Goal: Task Accomplishment & Management: Complete application form

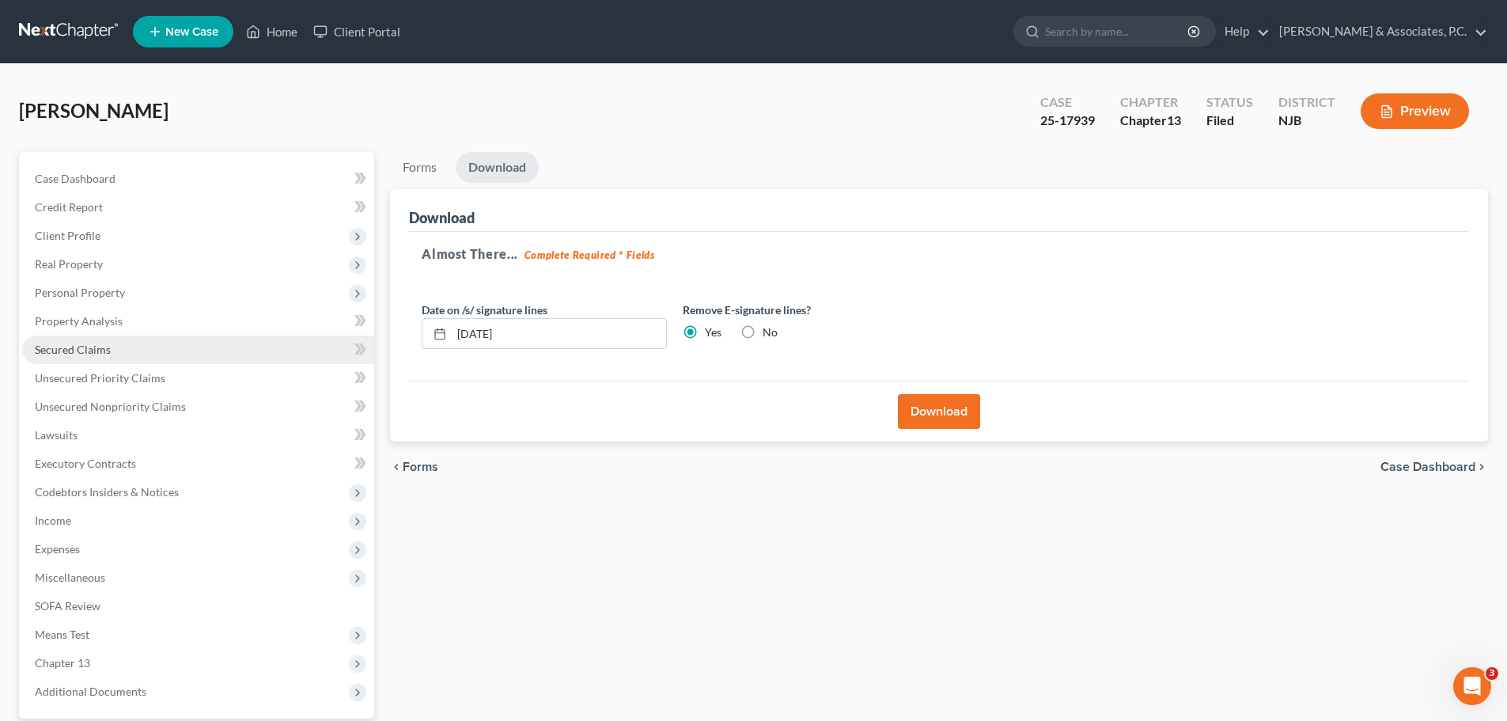
drag, startPoint x: 91, startPoint y: 352, endPoint x: 300, endPoint y: 355, distance: 208.9
click at [91, 352] on span "Secured Claims" at bounding box center [73, 349] width 76 height 13
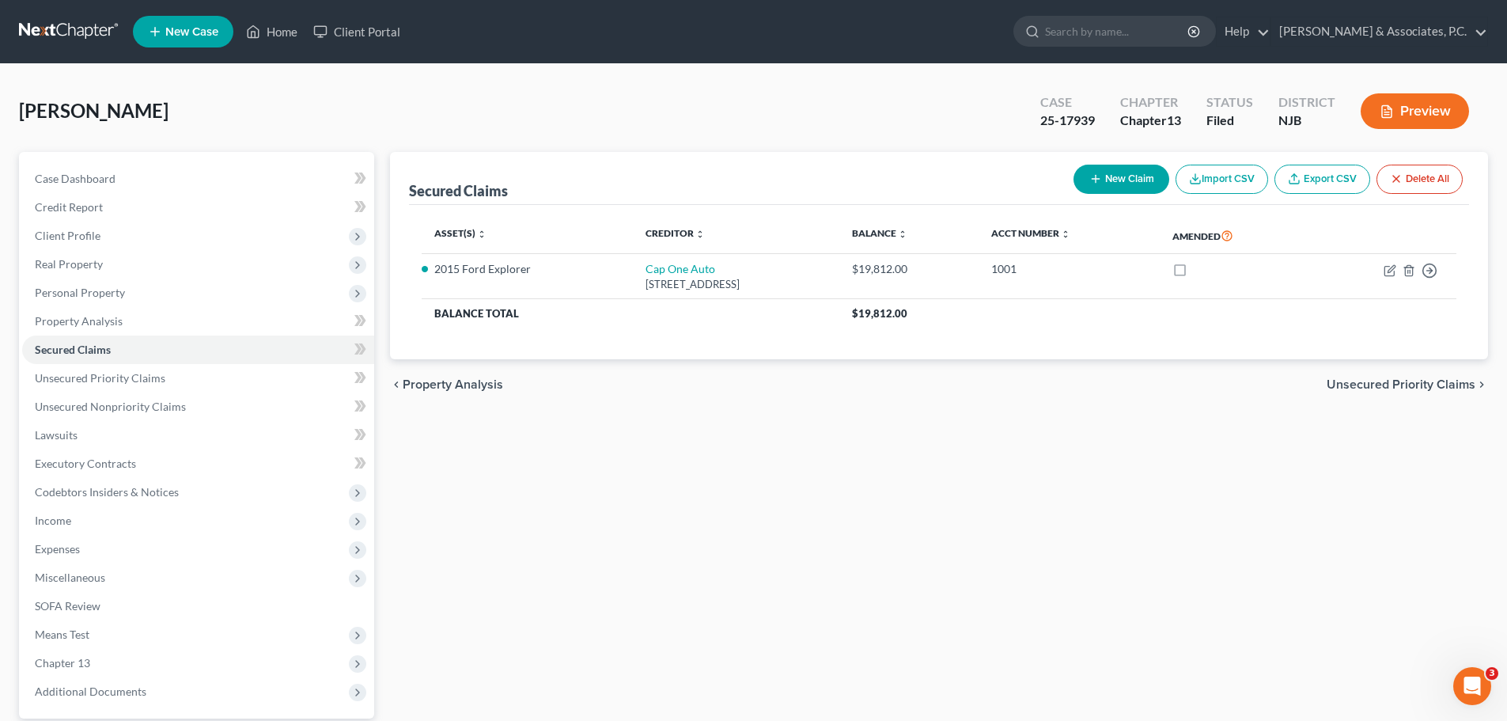
click at [1361, 384] on span "Unsecured Priority Claims" at bounding box center [1401, 384] width 149 height 13
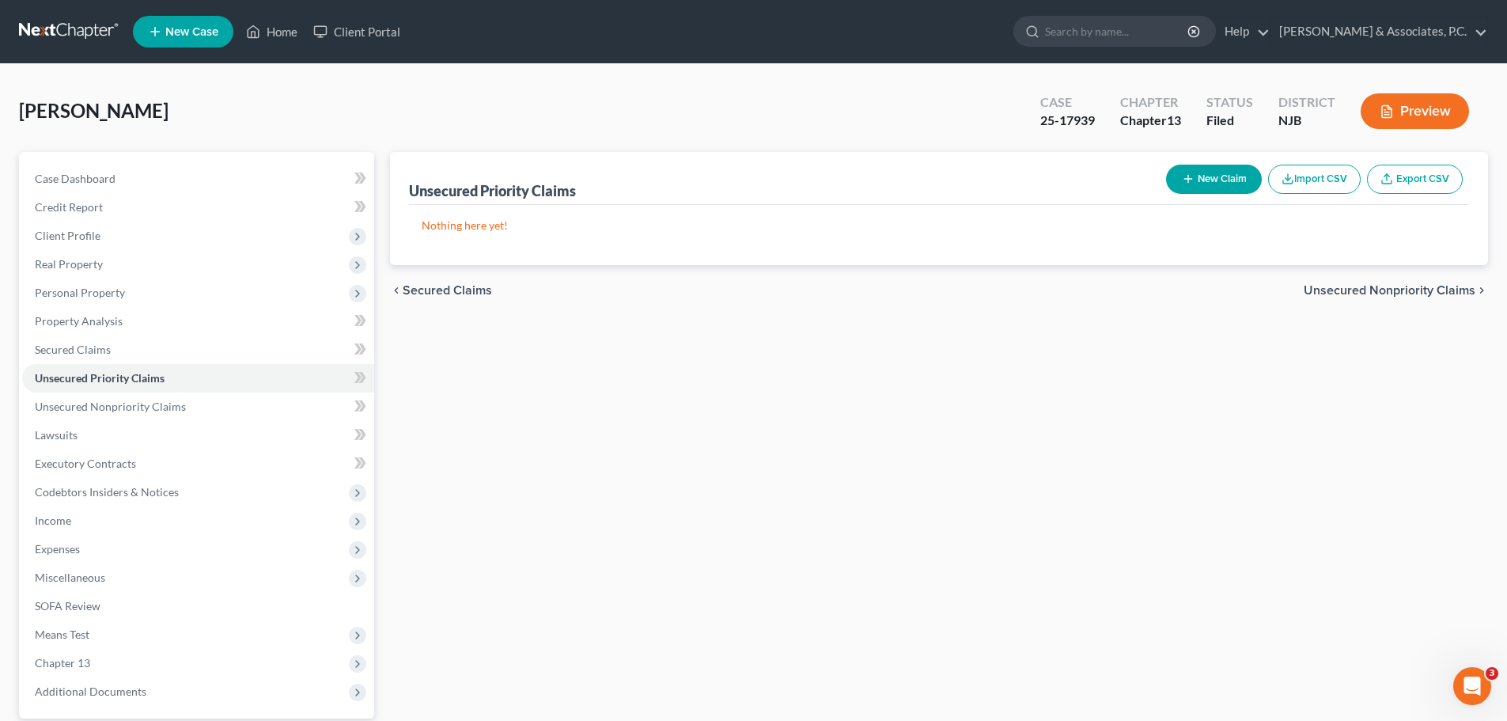
click at [1337, 289] on span "Unsecured Nonpriority Claims" at bounding box center [1390, 290] width 172 height 13
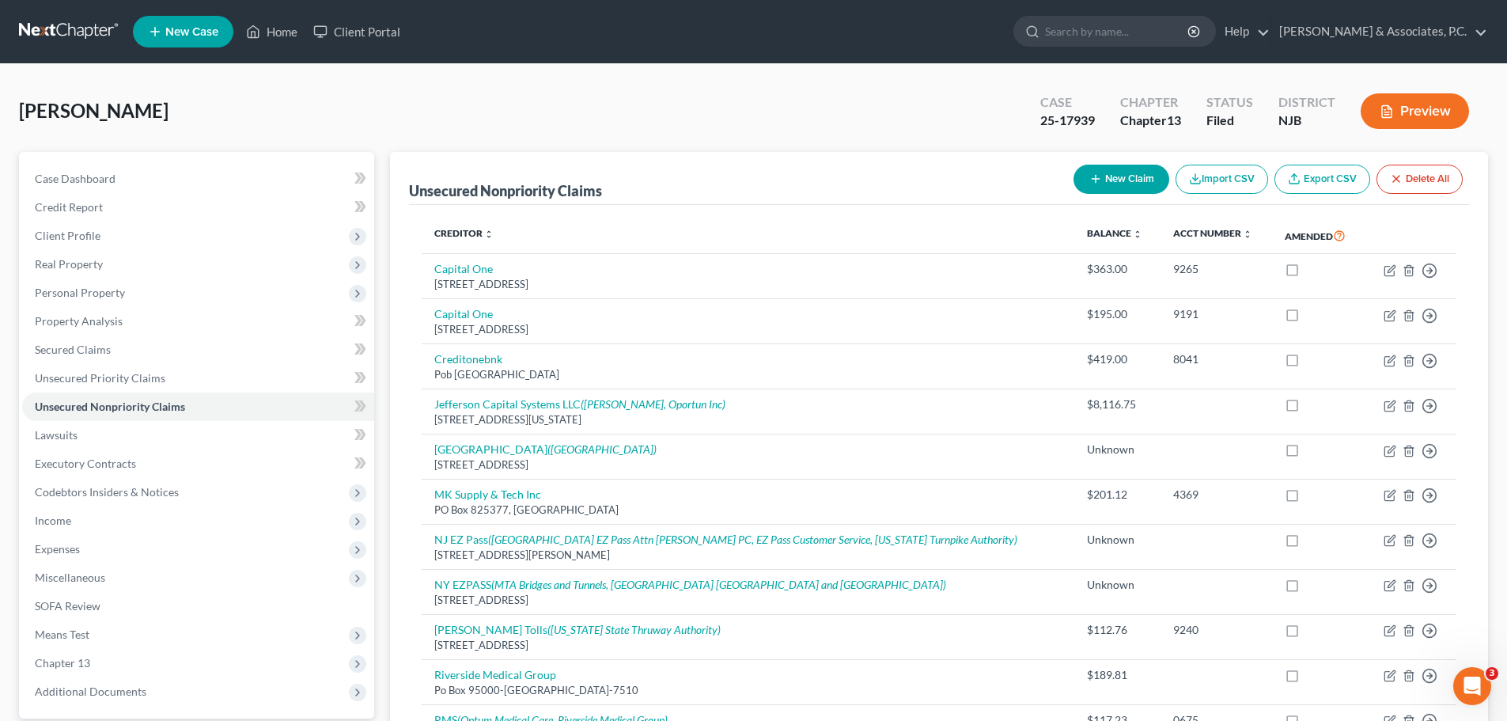
click at [51, 27] on link at bounding box center [69, 31] width 101 height 28
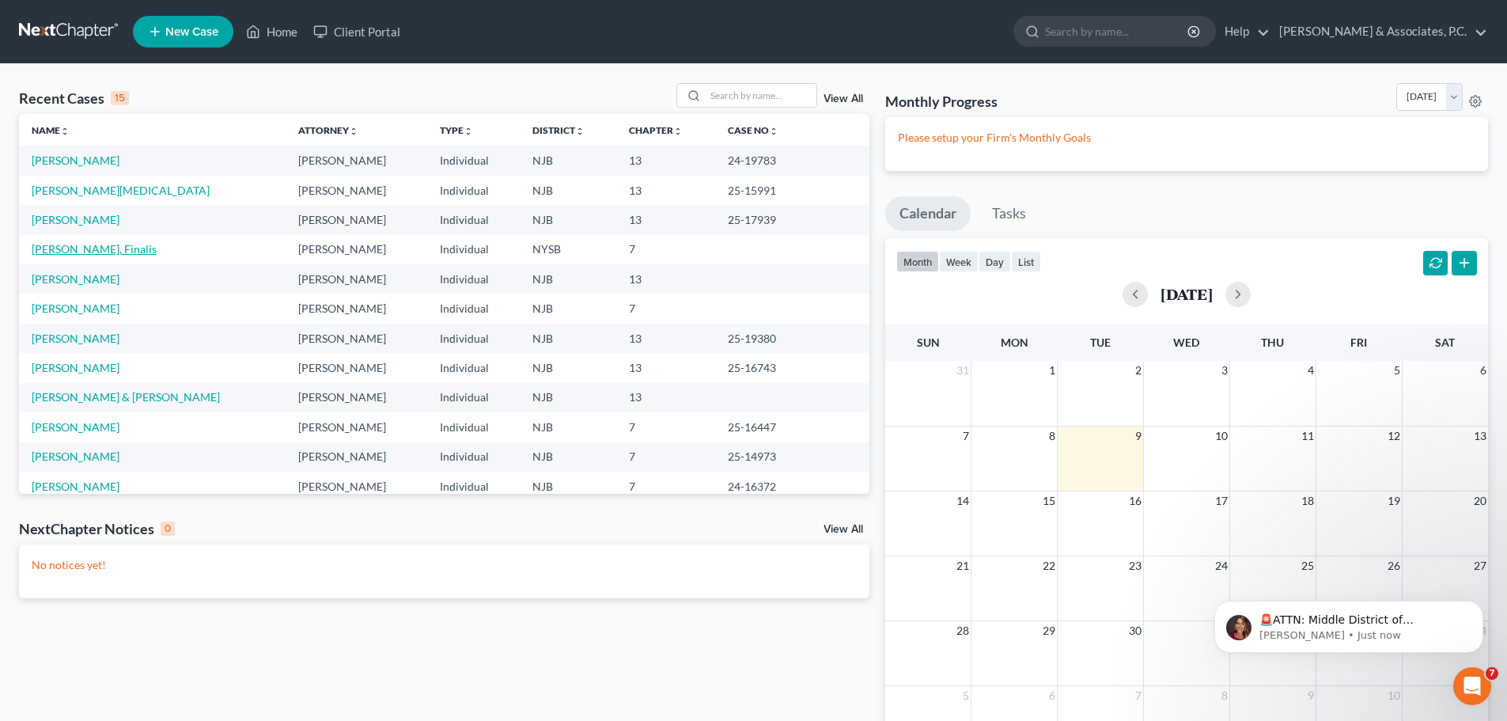
click at [71, 248] on link "[PERSON_NAME], Finalis" at bounding box center [94, 248] width 125 height 13
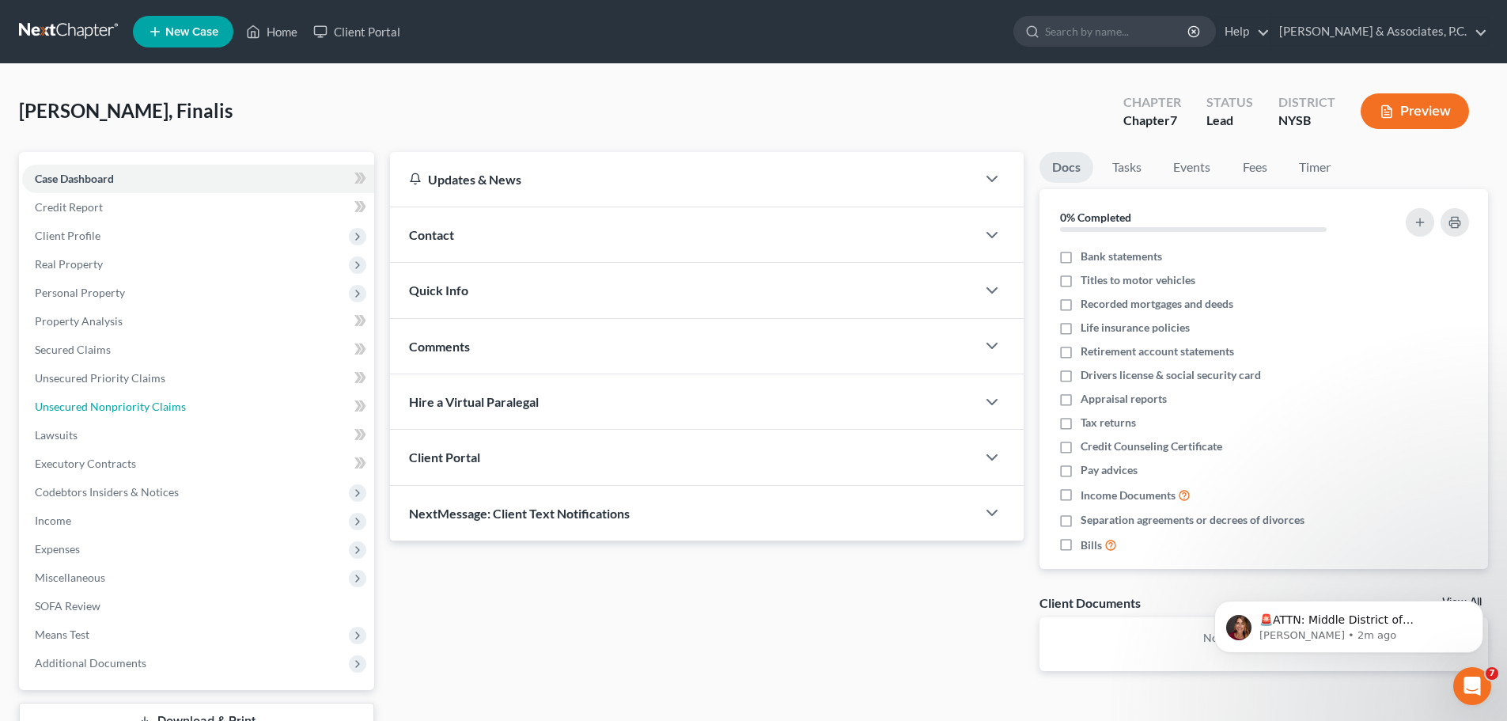
drag, startPoint x: 132, startPoint y: 406, endPoint x: 505, endPoint y: 433, distance: 373.6
click at [131, 407] on span "Unsecured Nonpriority Claims" at bounding box center [110, 405] width 151 height 13
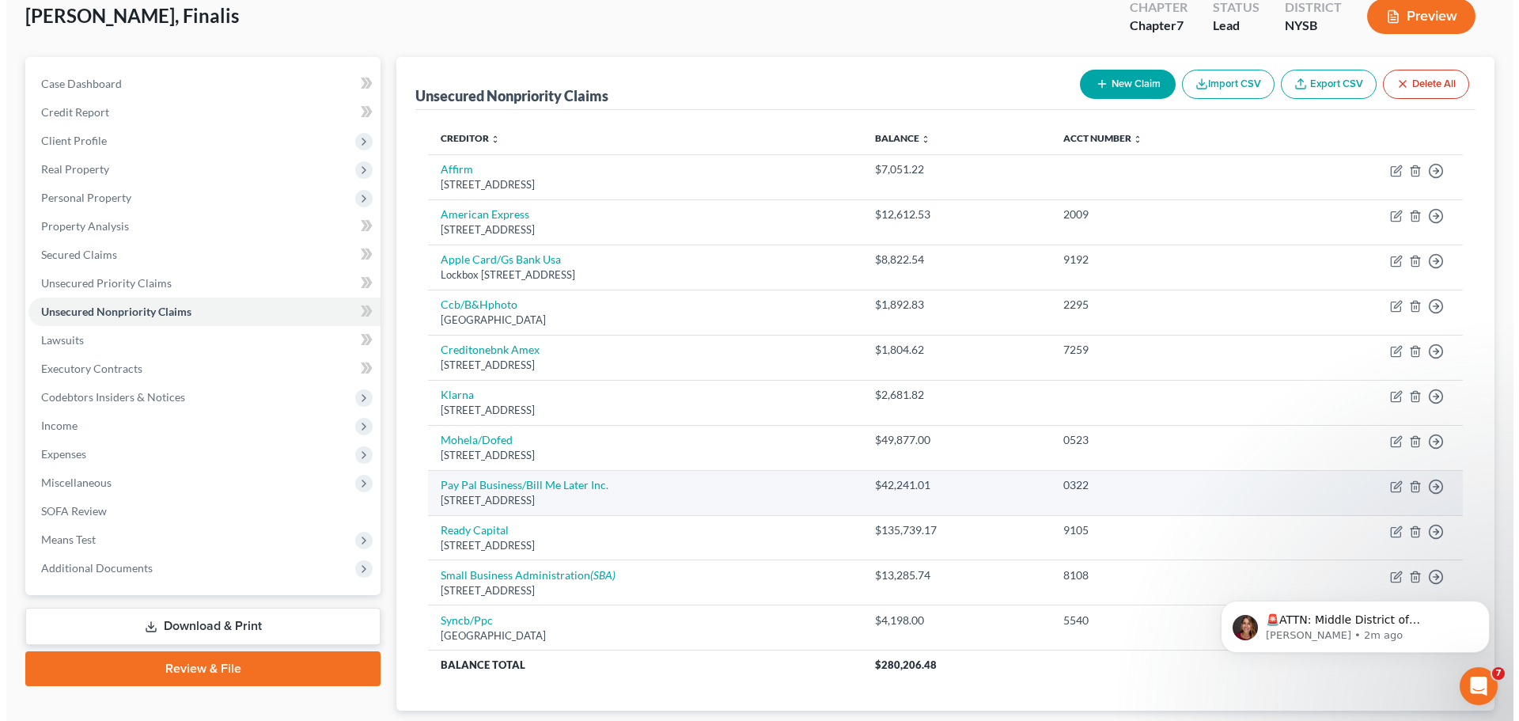
scroll to position [195, 0]
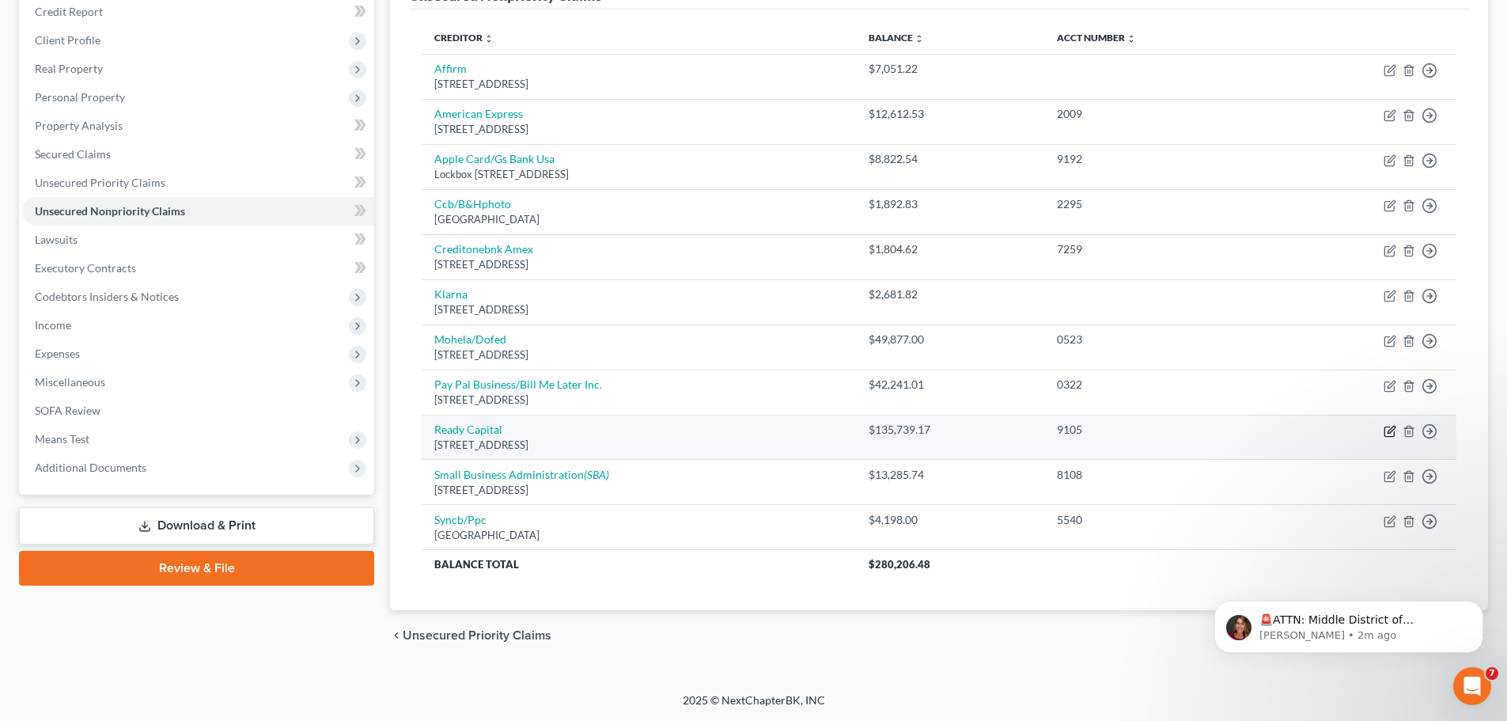
click at [1390, 426] on icon "button" at bounding box center [1390, 431] width 13 height 13
select select "9"
select select "10"
select select "3"
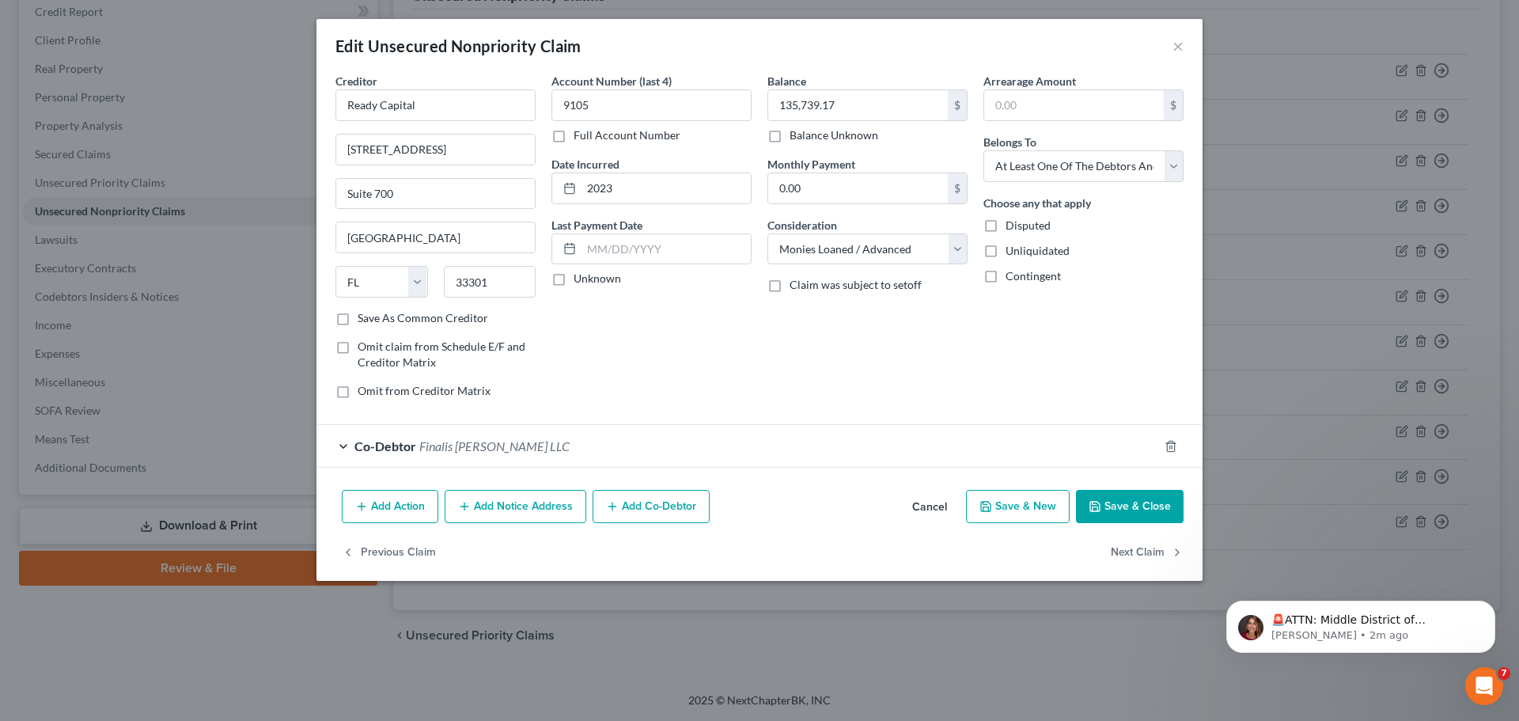
click at [502, 514] on button "Add Notice Address" at bounding box center [516, 506] width 142 height 33
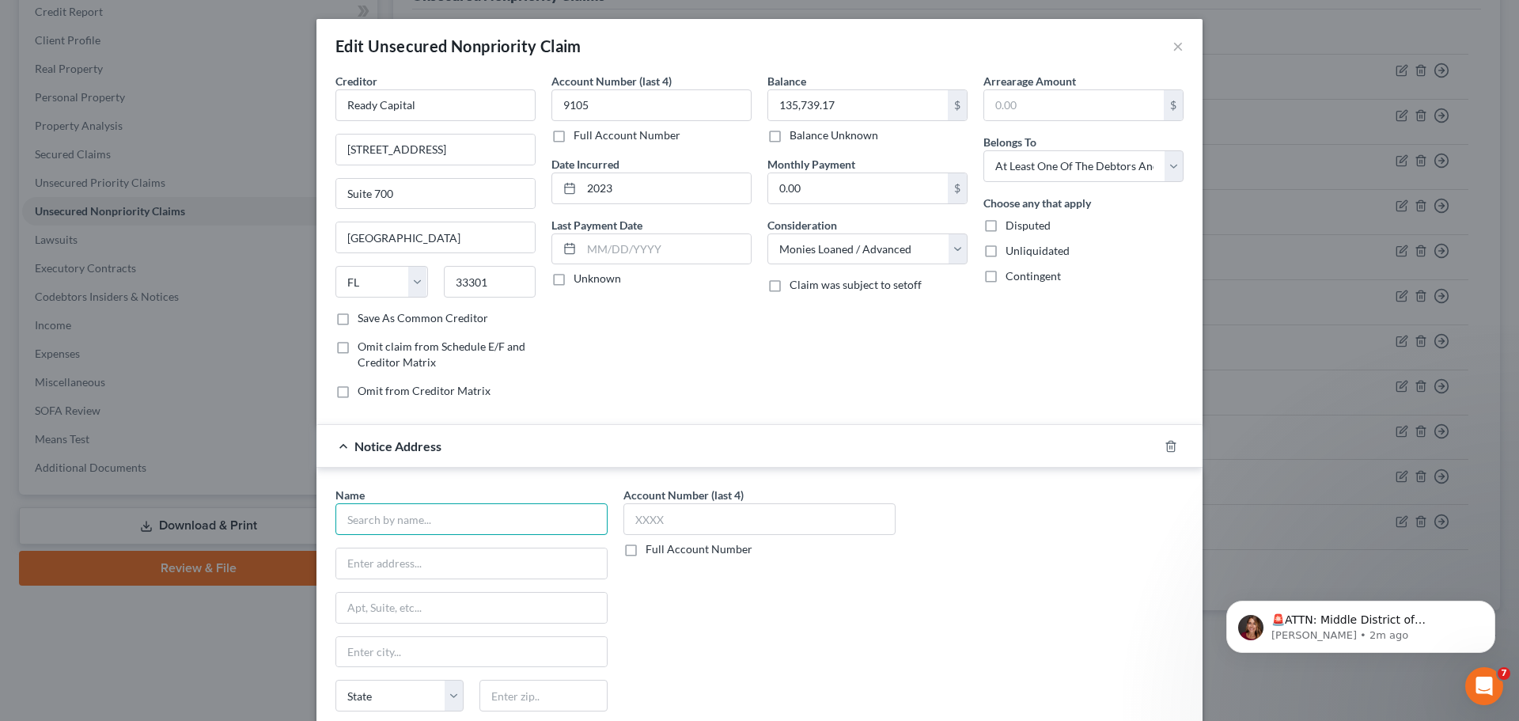
click at [472, 524] on input "text" at bounding box center [471, 519] width 272 height 32
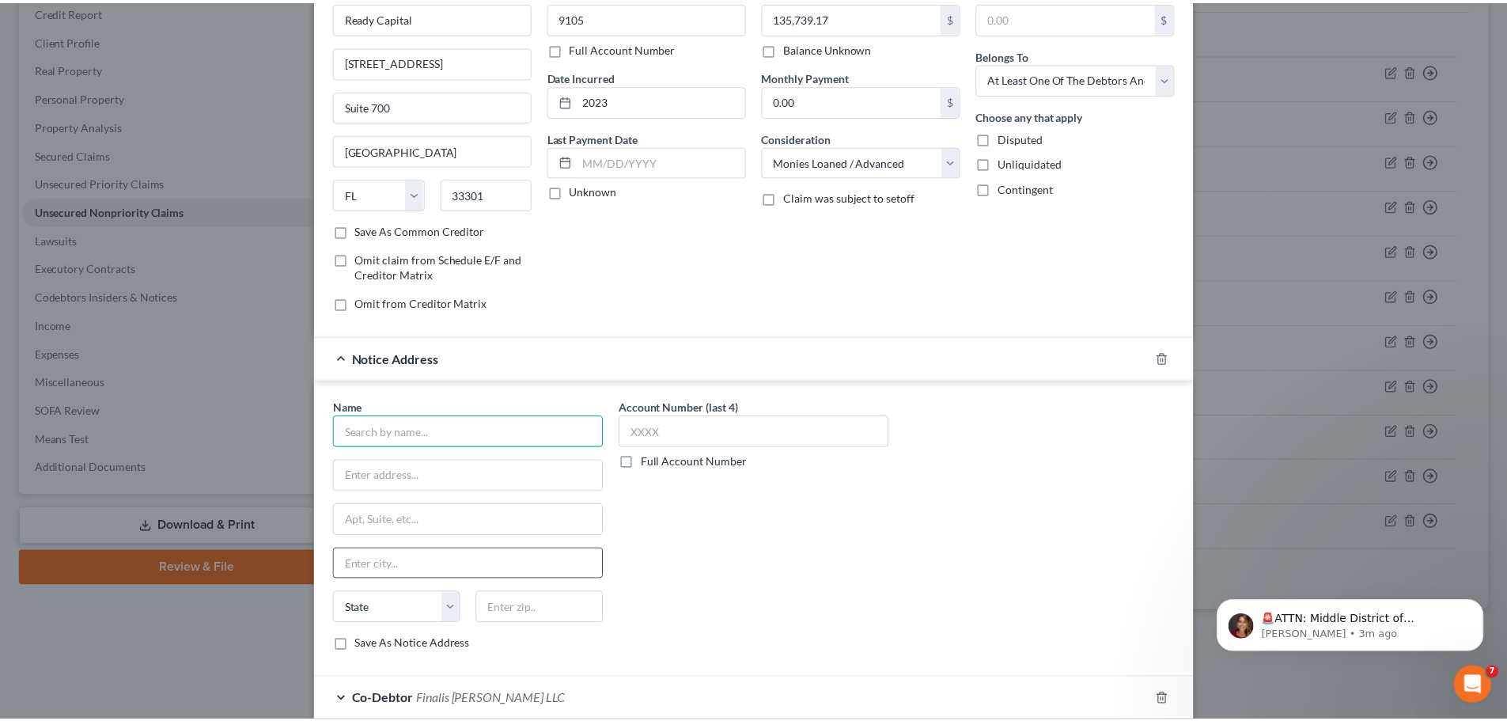
scroll to position [221, 0]
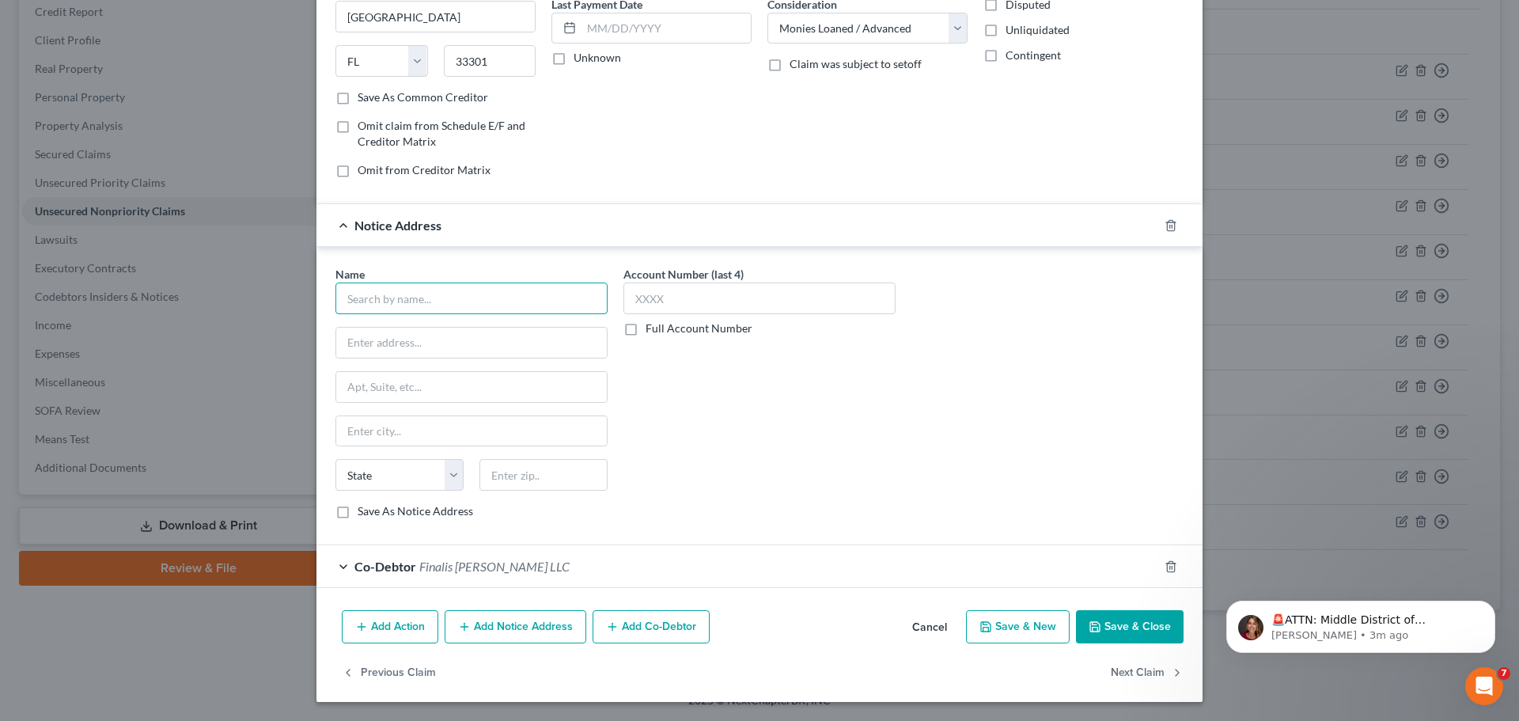
click at [460, 300] on input "text" at bounding box center [471, 298] width 272 height 32
click at [436, 333] on div "Tucker Albin & Associates" at bounding box center [430, 326] width 165 height 16
type input "Tucker Albin & Associates"
type input "1702 North Collins,"
type input "Suite 100"
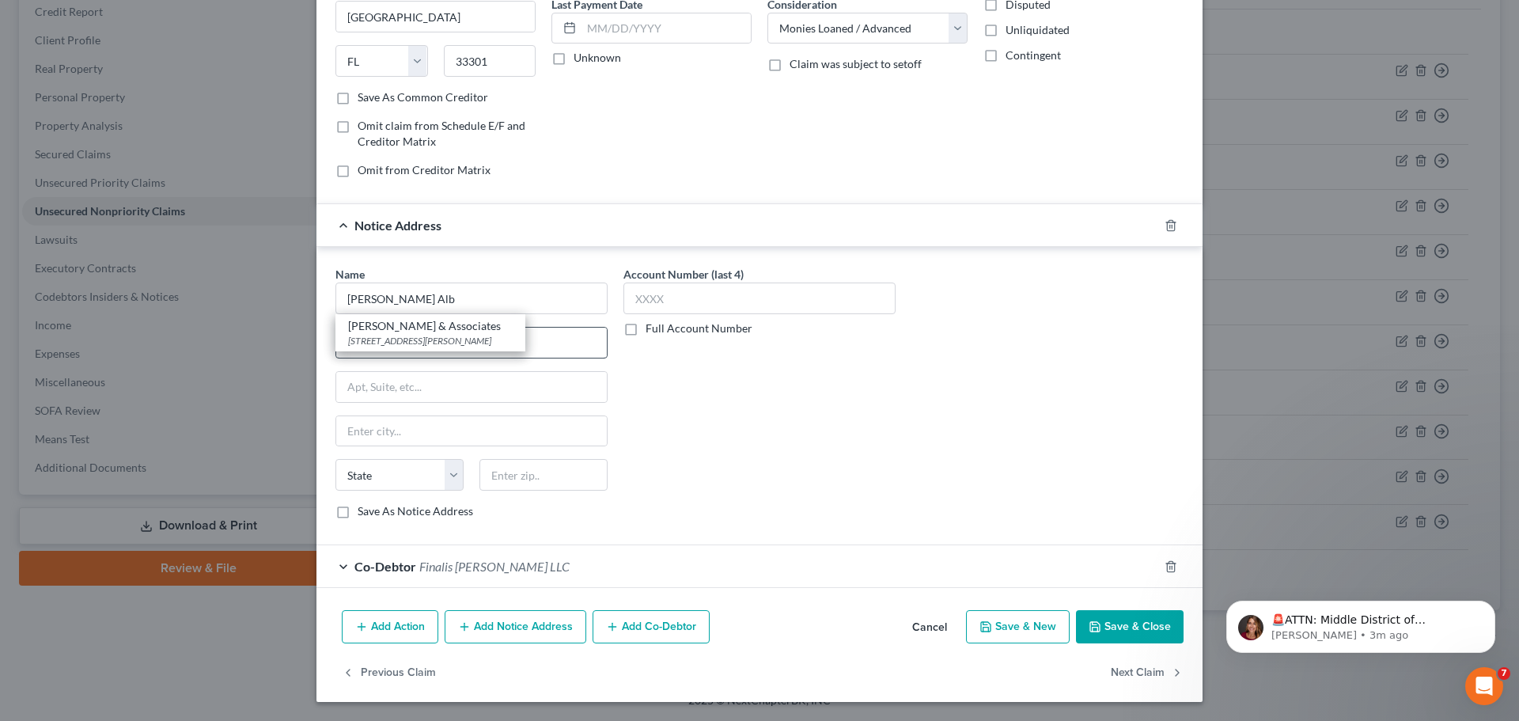
type input "Richardson"
select select "45"
type input "75080"
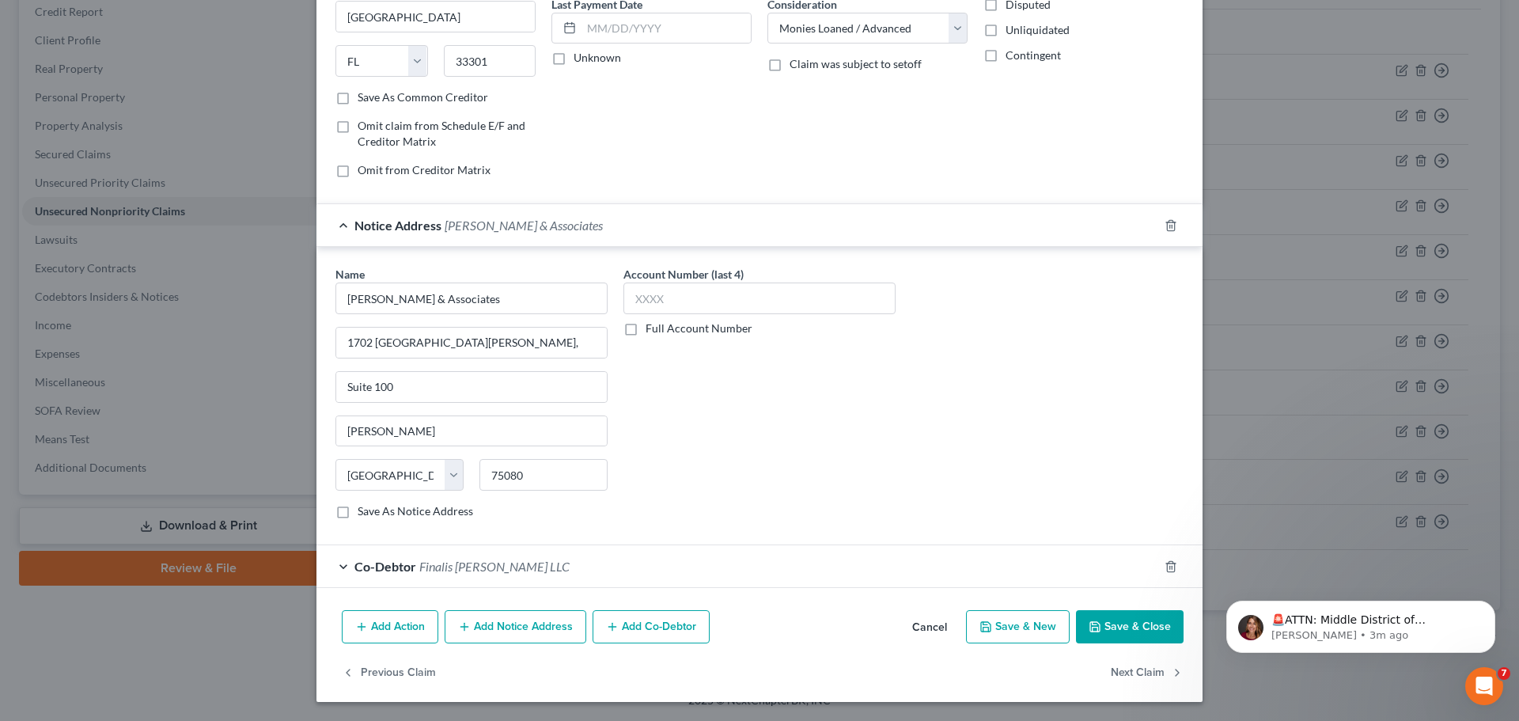
click at [1134, 623] on button "Save & Close" at bounding box center [1130, 626] width 108 height 33
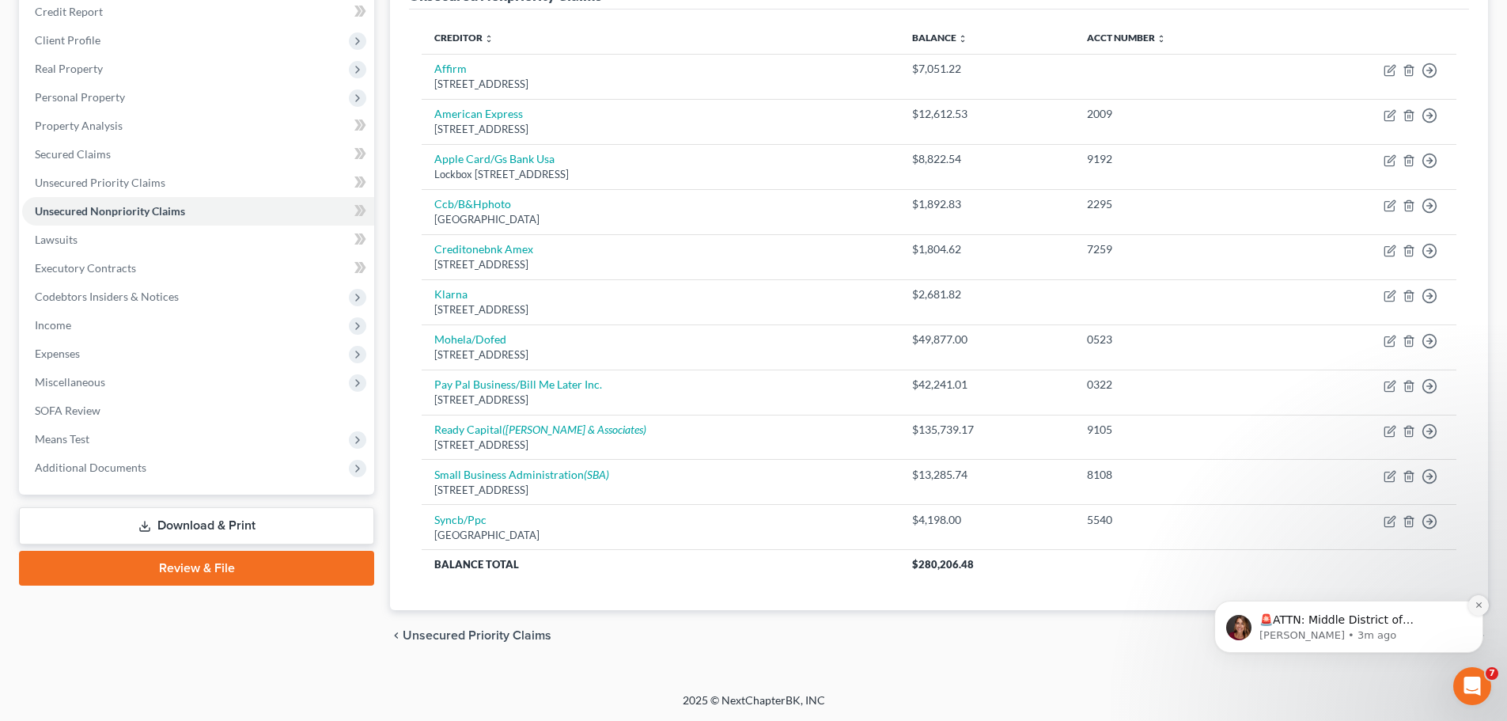
click at [1485, 601] on button "Dismiss notification" at bounding box center [1478, 605] width 21 height 21
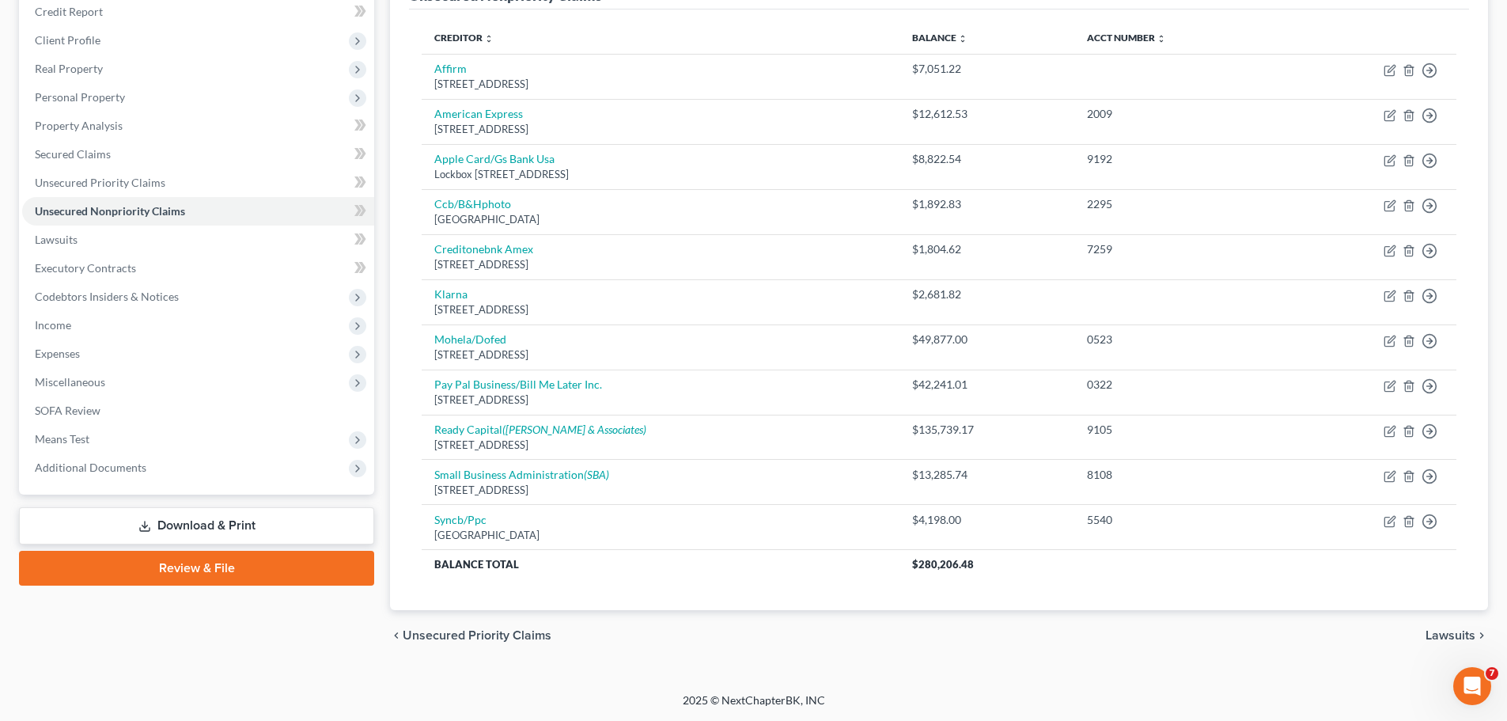
click at [1453, 631] on span "Lawsuits" at bounding box center [1450, 635] width 50 height 13
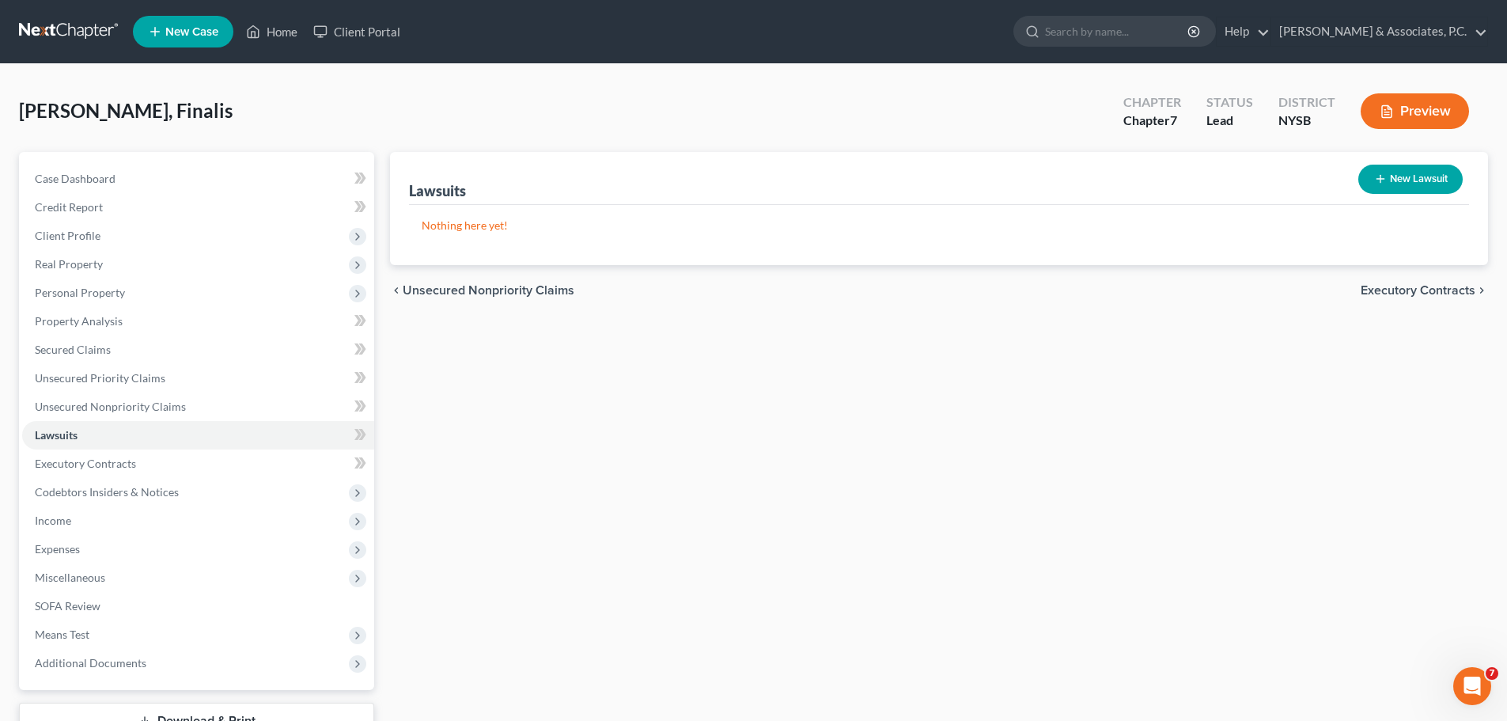
click at [1384, 280] on div "chevron_left Unsecured Nonpriority Claims Executory Contracts chevron_right" at bounding box center [939, 290] width 1098 height 51
click at [1386, 292] on span "Executory Contracts" at bounding box center [1418, 290] width 115 height 13
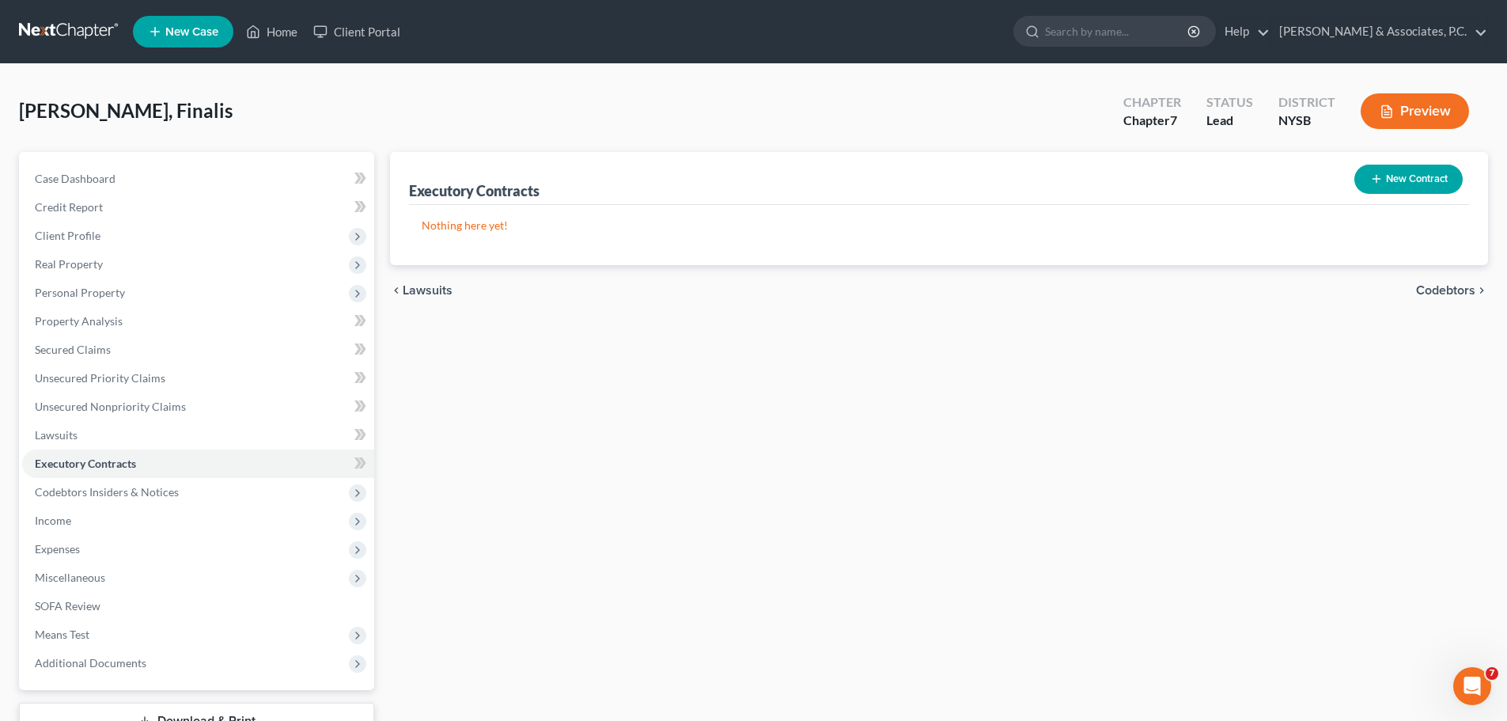
click at [1452, 280] on div "chevron_left Lawsuits Codebtors chevron_right" at bounding box center [939, 290] width 1098 height 51
click at [1446, 289] on span "Codebtors" at bounding box center [1445, 290] width 59 height 13
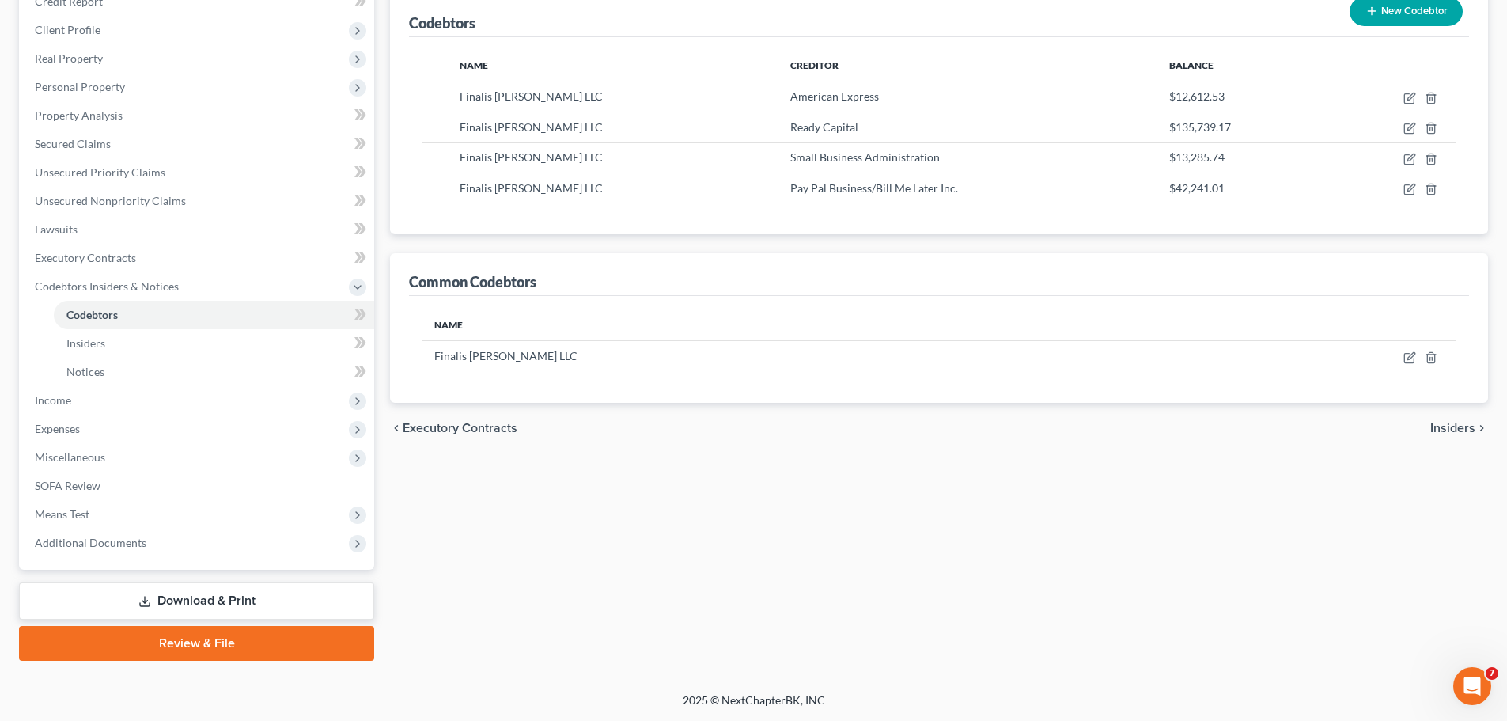
click at [1454, 423] on span "Insiders" at bounding box center [1452, 428] width 45 height 13
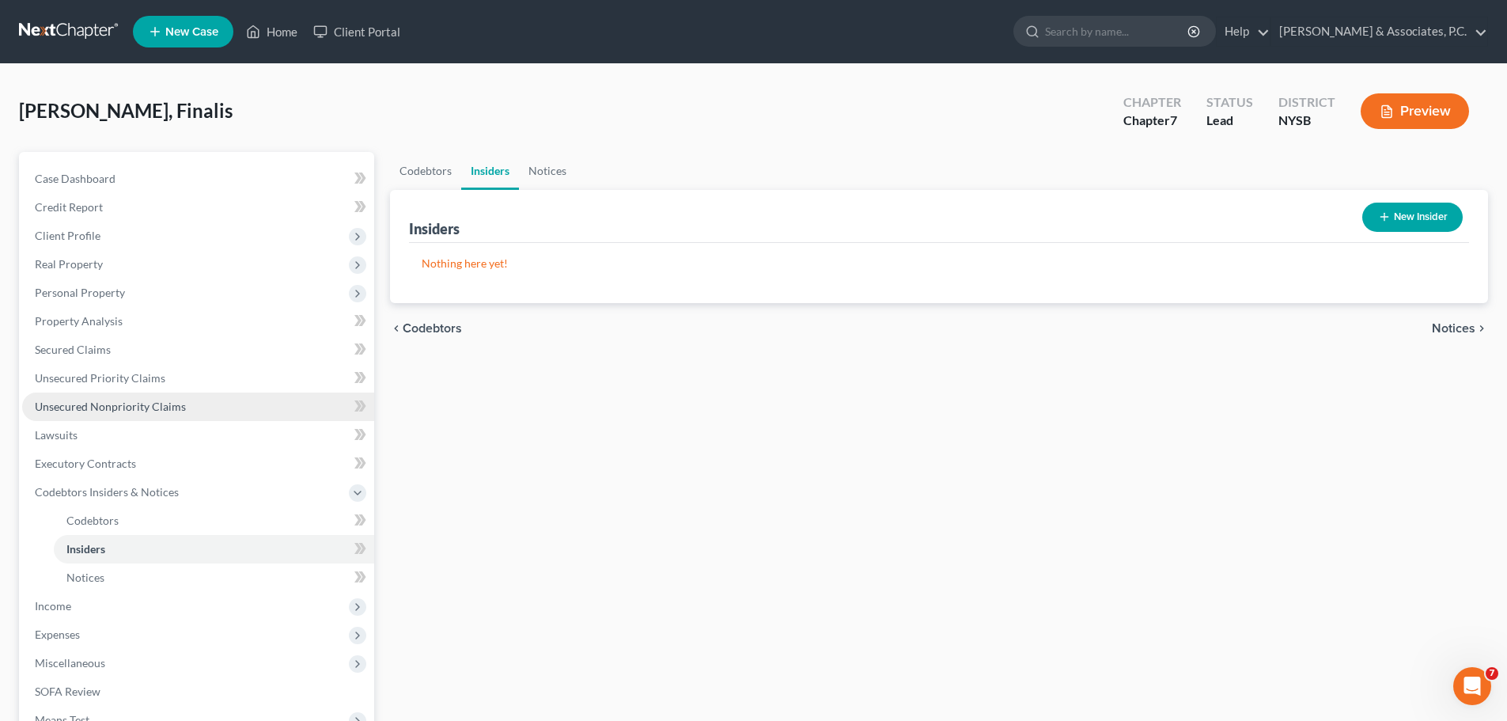
drag, startPoint x: 101, startPoint y: 408, endPoint x: 141, endPoint y: 406, distance: 39.6
click at [101, 408] on span "Unsecured Nonpriority Claims" at bounding box center [110, 405] width 151 height 13
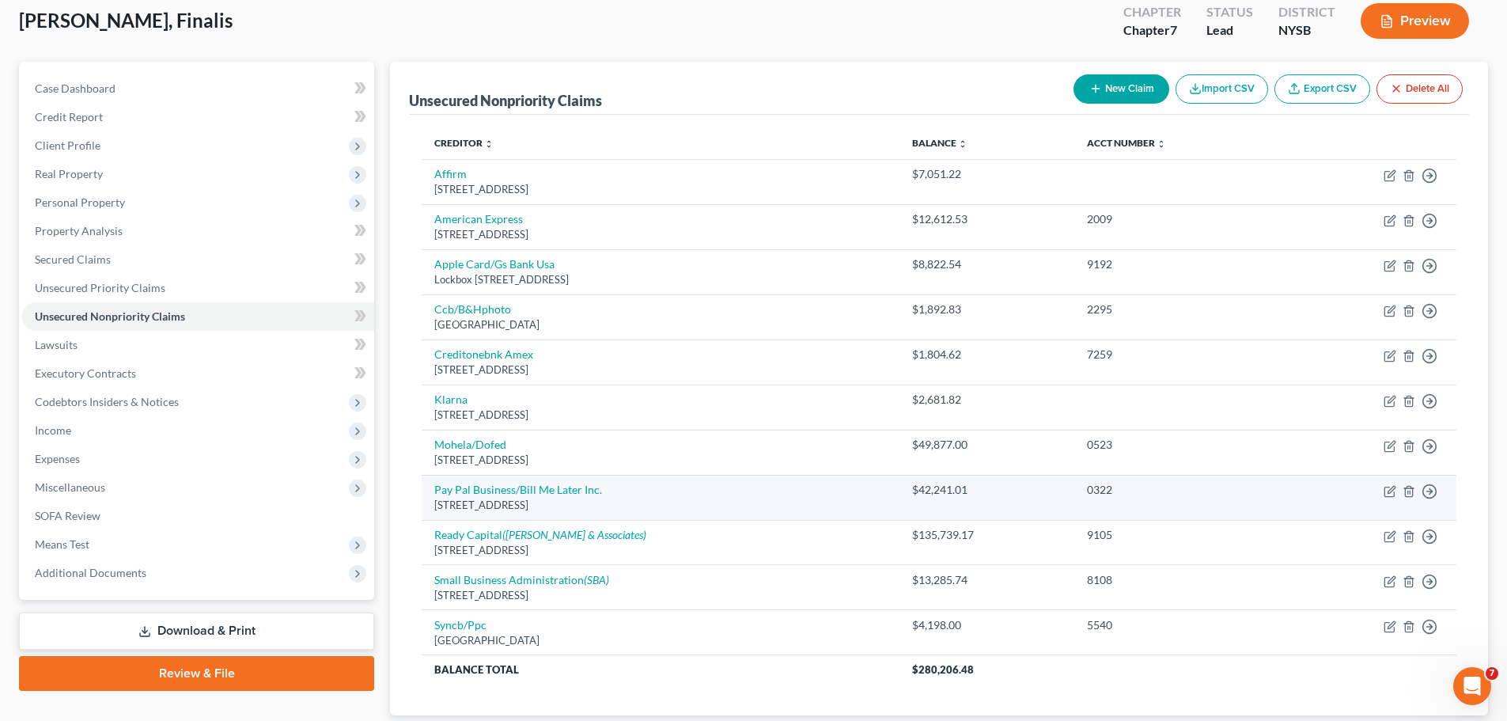
scroll to position [195, 0]
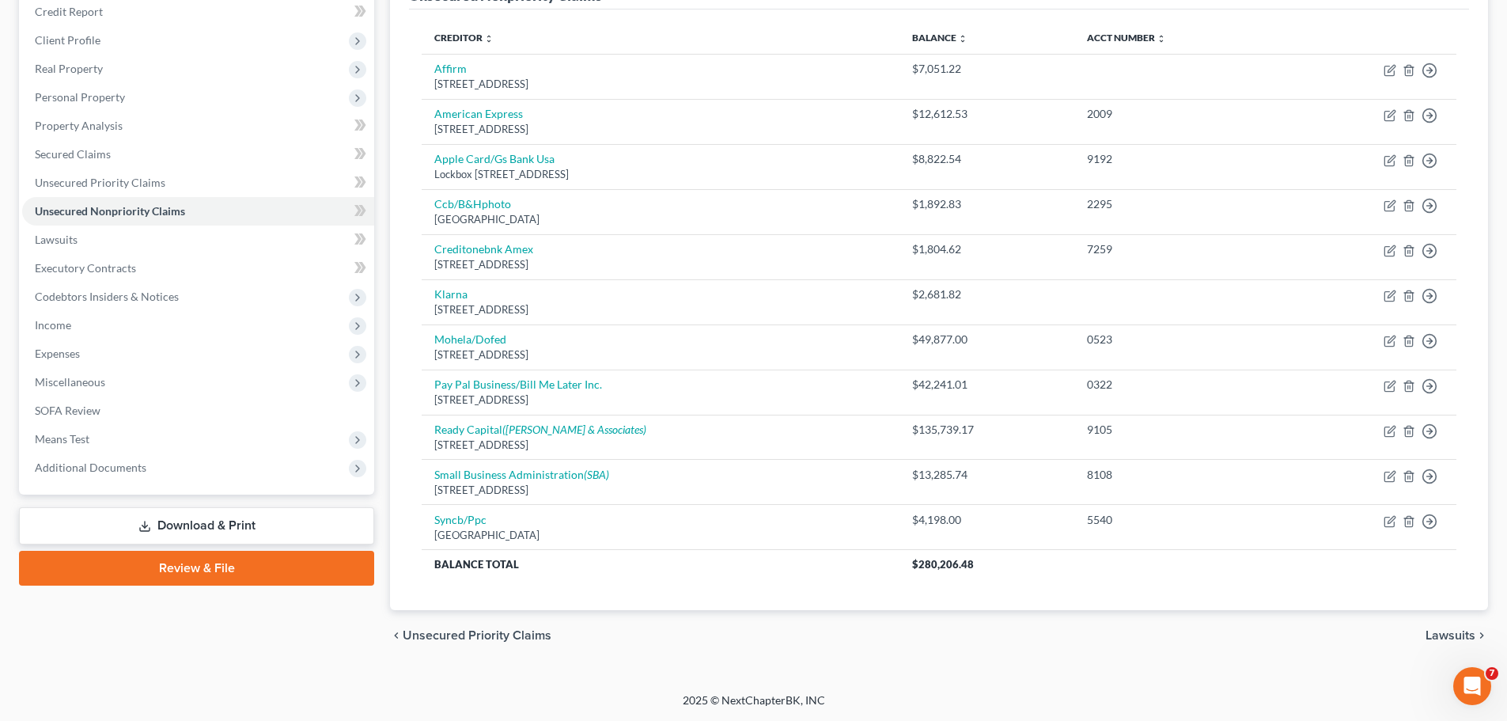
click at [281, 522] on link "Download & Print" at bounding box center [196, 525] width 355 height 37
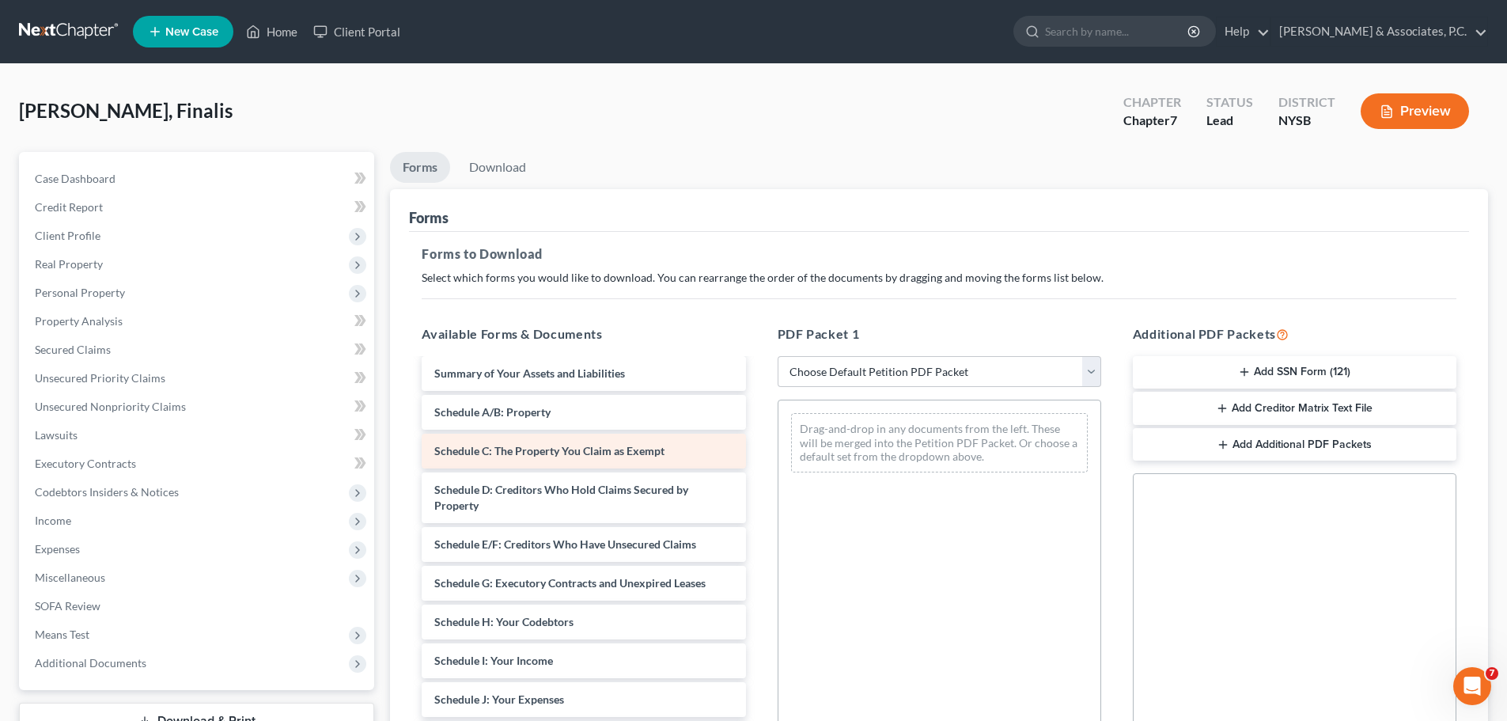
scroll to position [158, 0]
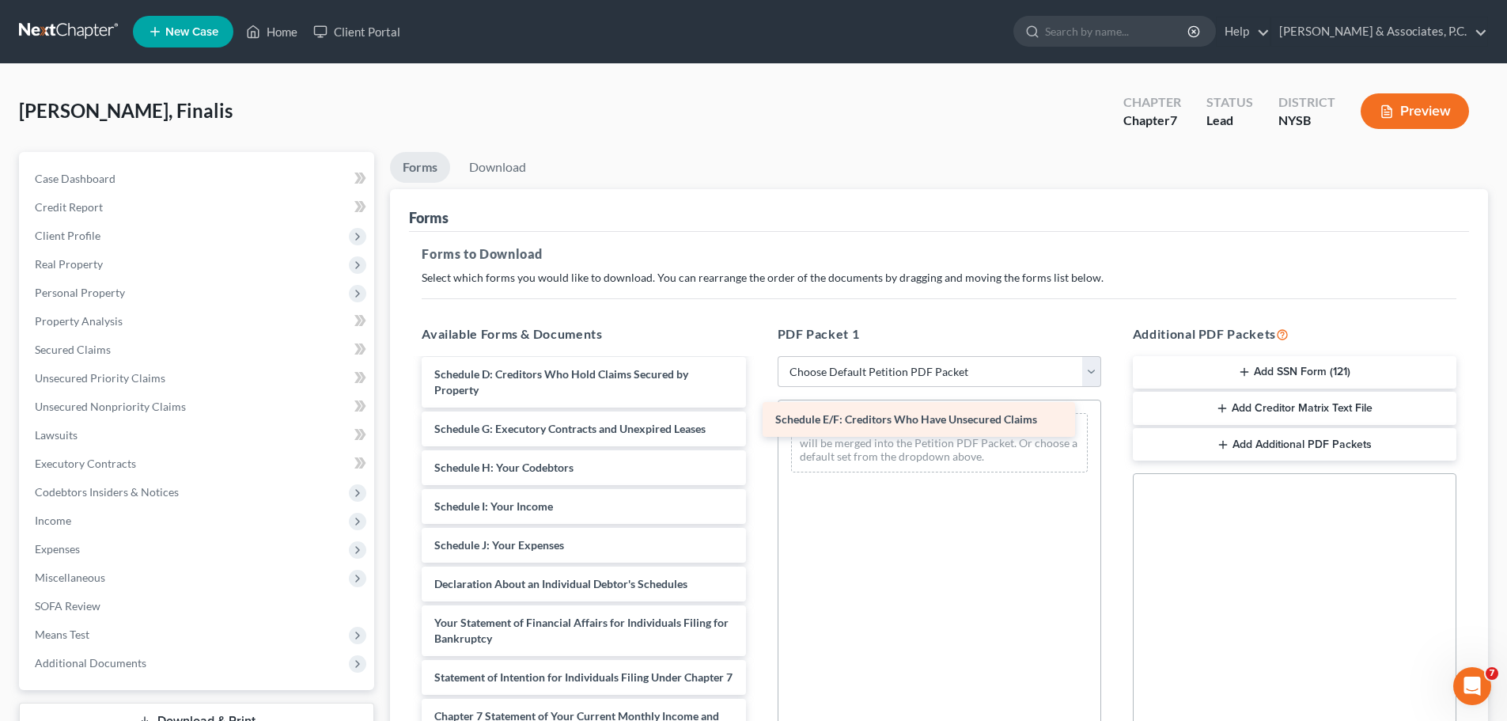
drag, startPoint x: 457, startPoint y: 433, endPoint x: 798, endPoint y: 423, distance: 341.1
click at [758, 423] on div "Schedule E/F: Creditors Who Have Unsecured Claims Voluntary Petition for Indivi…" at bounding box center [583, 561] width 349 height 718
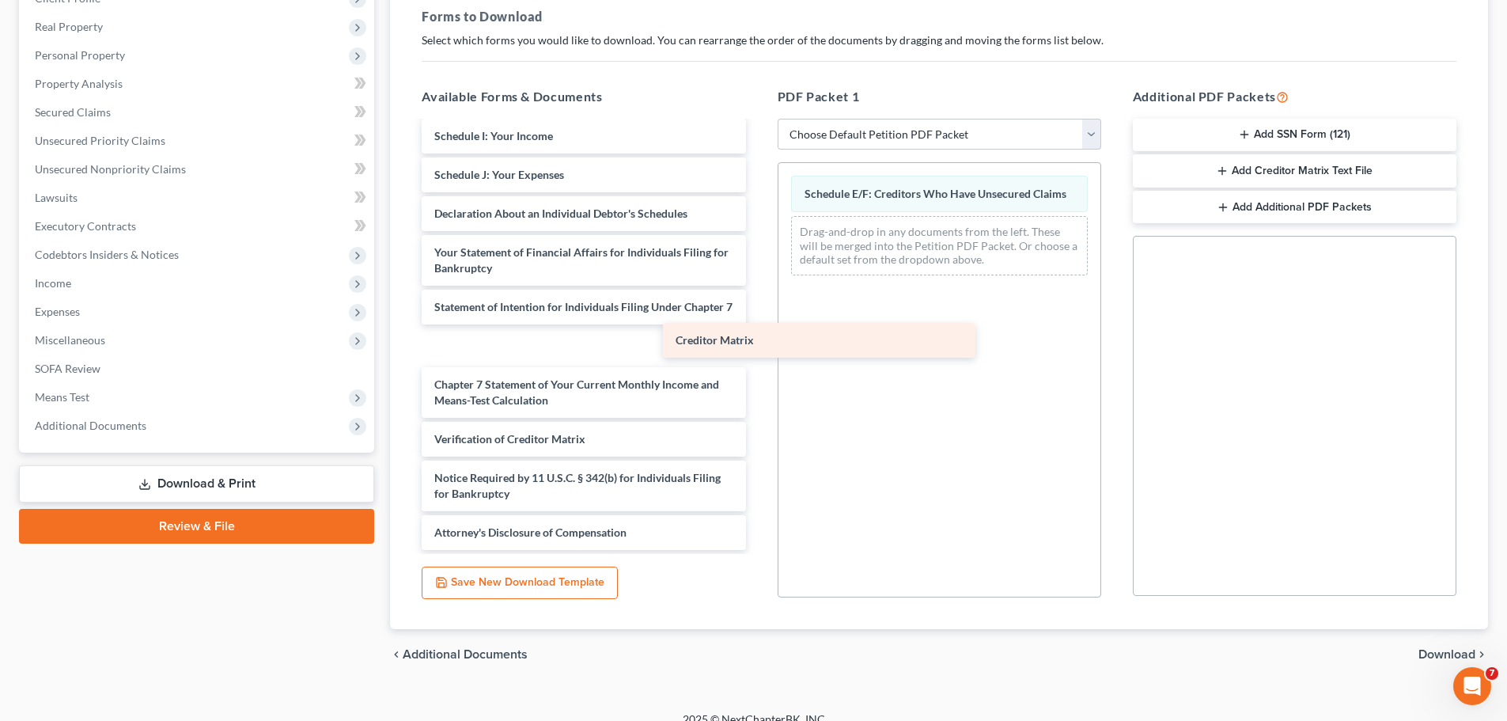
scroll to position [268, 0]
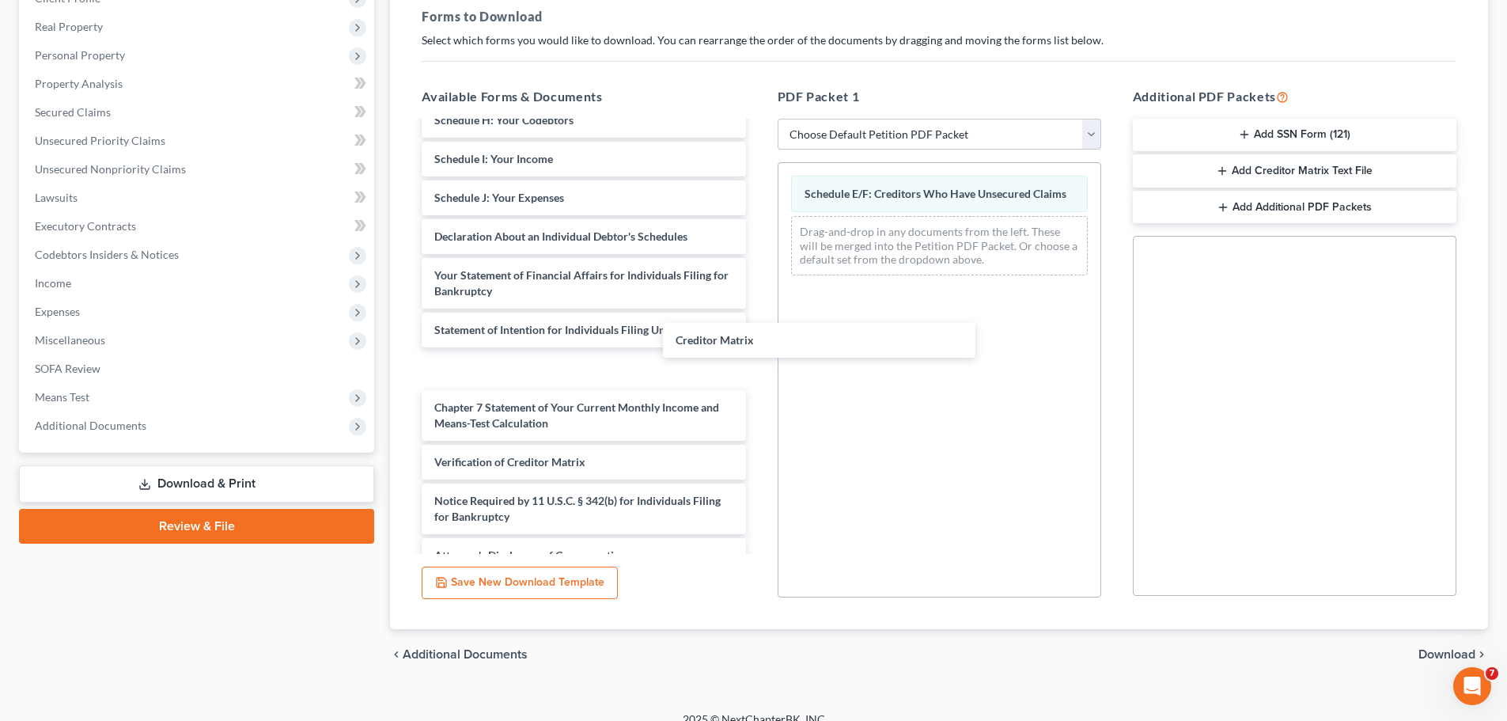
drag, startPoint x: 525, startPoint y: 404, endPoint x: 869, endPoint y: 276, distance: 366.4
click at [758, 285] on div "Creditor Matrix Voluntary Petition for Individuals Filing for Bankruptcy Summar…" at bounding box center [583, 213] width 349 height 718
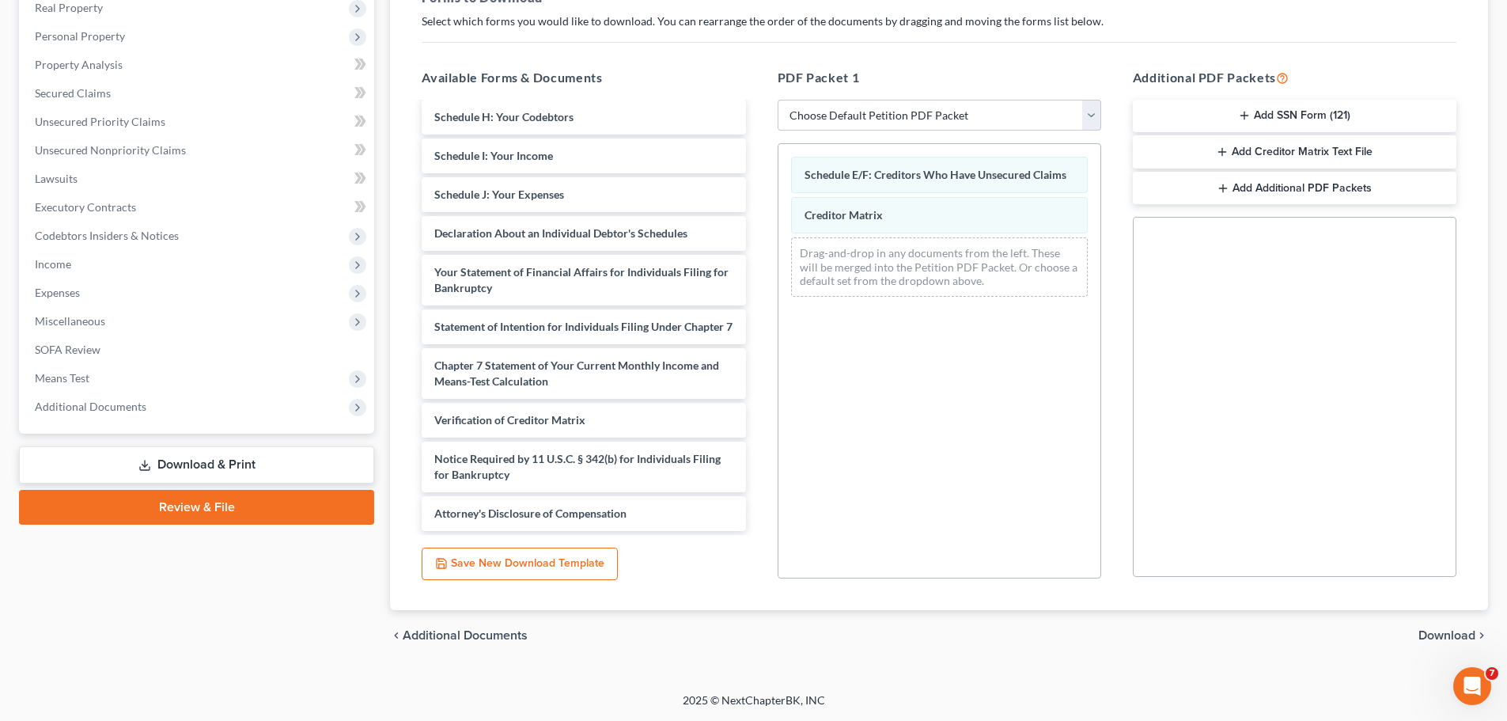
click at [1437, 630] on span "Download" at bounding box center [1446, 635] width 57 height 13
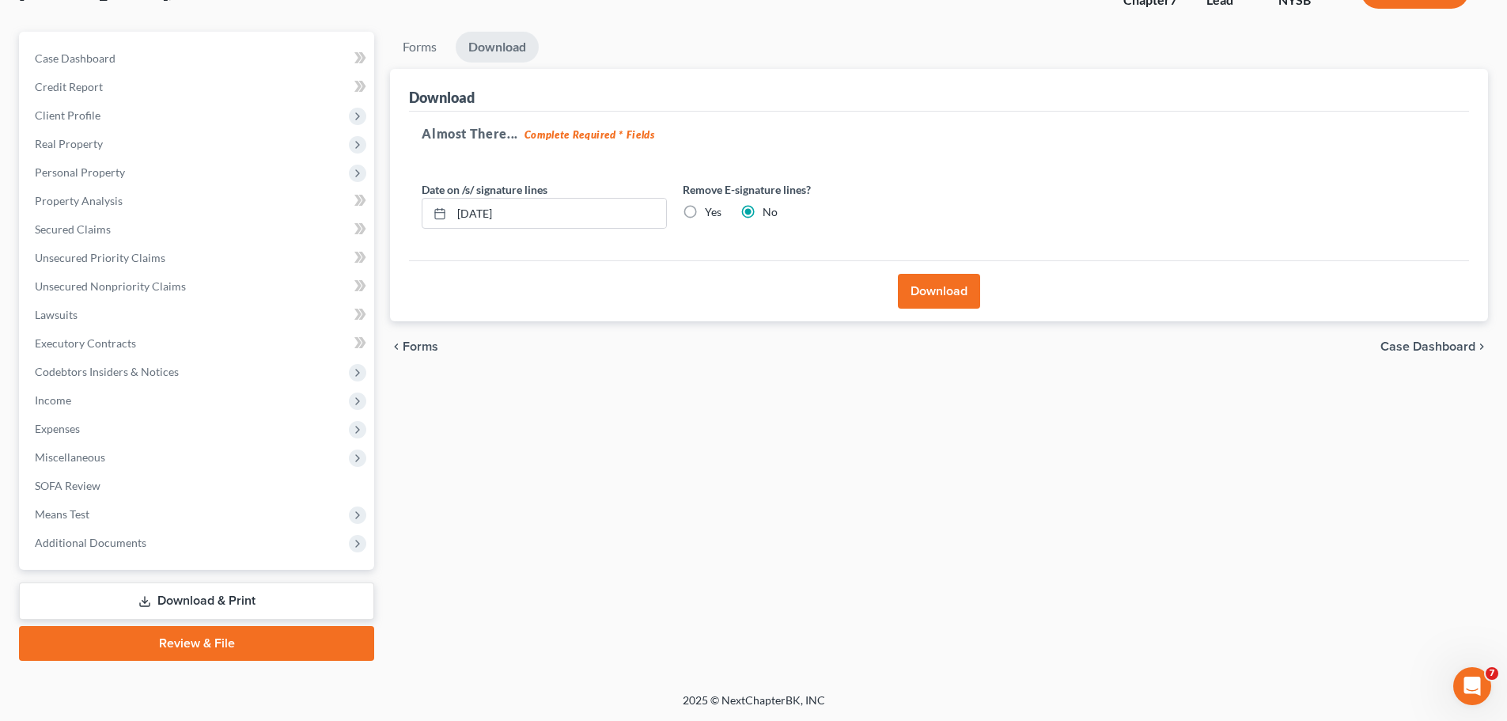
click at [705, 211] on label "Yes" at bounding box center [713, 212] width 17 height 16
click at [711, 211] on input "Yes" at bounding box center [716, 209] width 10 height 10
radio input "true"
radio input "false"
click at [929, 290] on button "Download" at bounding box center [939, 291] width 82 height 35
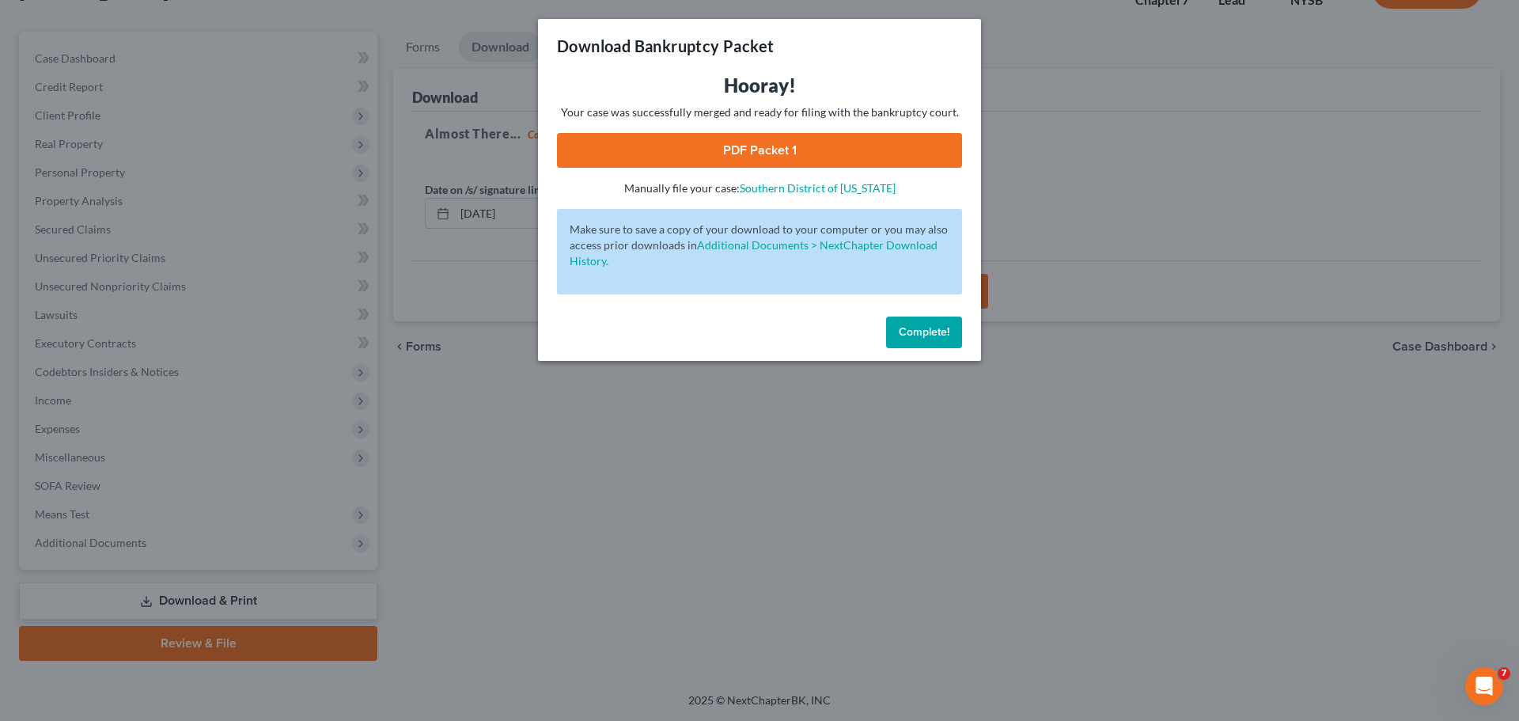
click at [880, 152] on link "PDF Packet 1" at bounding box center [759, 150] width 405 height 35
click at [927, 335] on span "Complete!" at bounding box center [924, 331] width 51 height 13
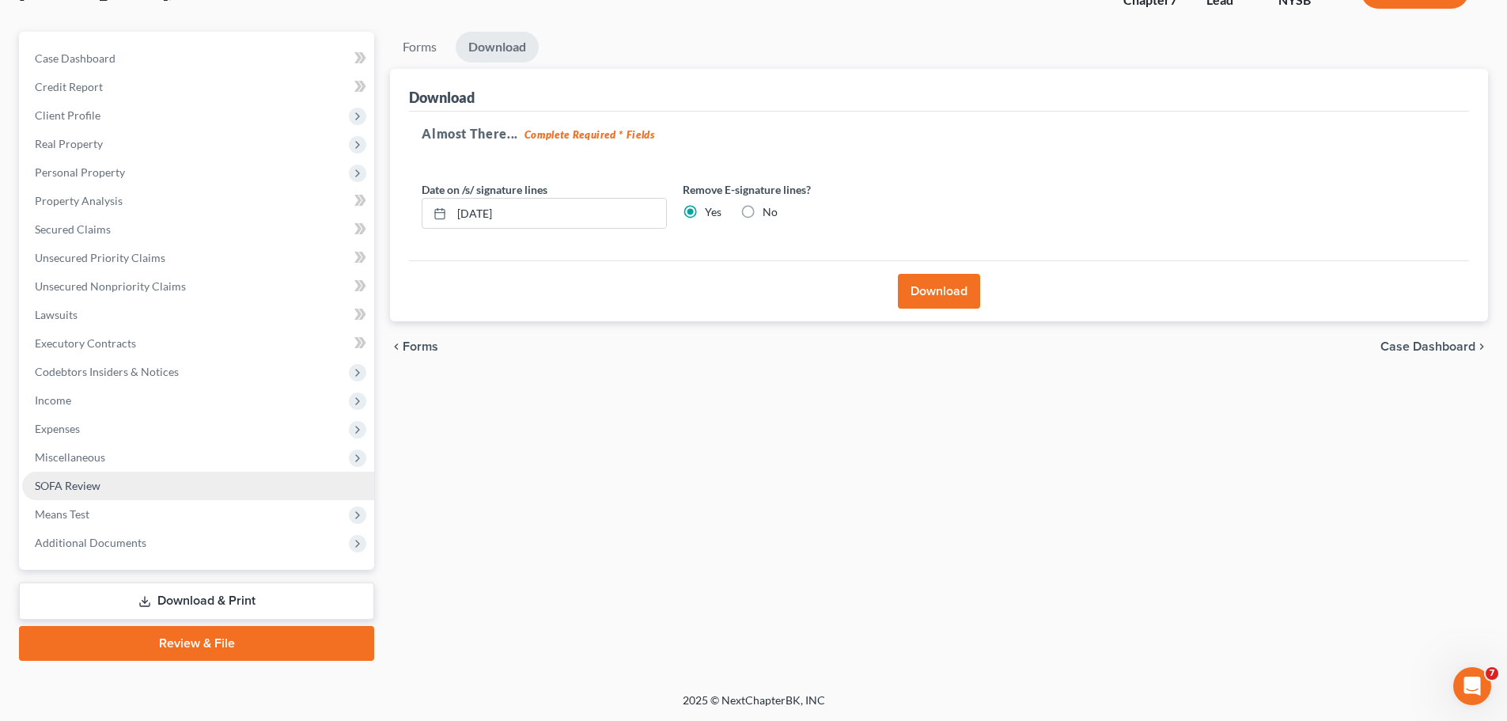
click at [86, 493] on link "SOFA Review" at bounding box center [198, 485] width 352 height 28
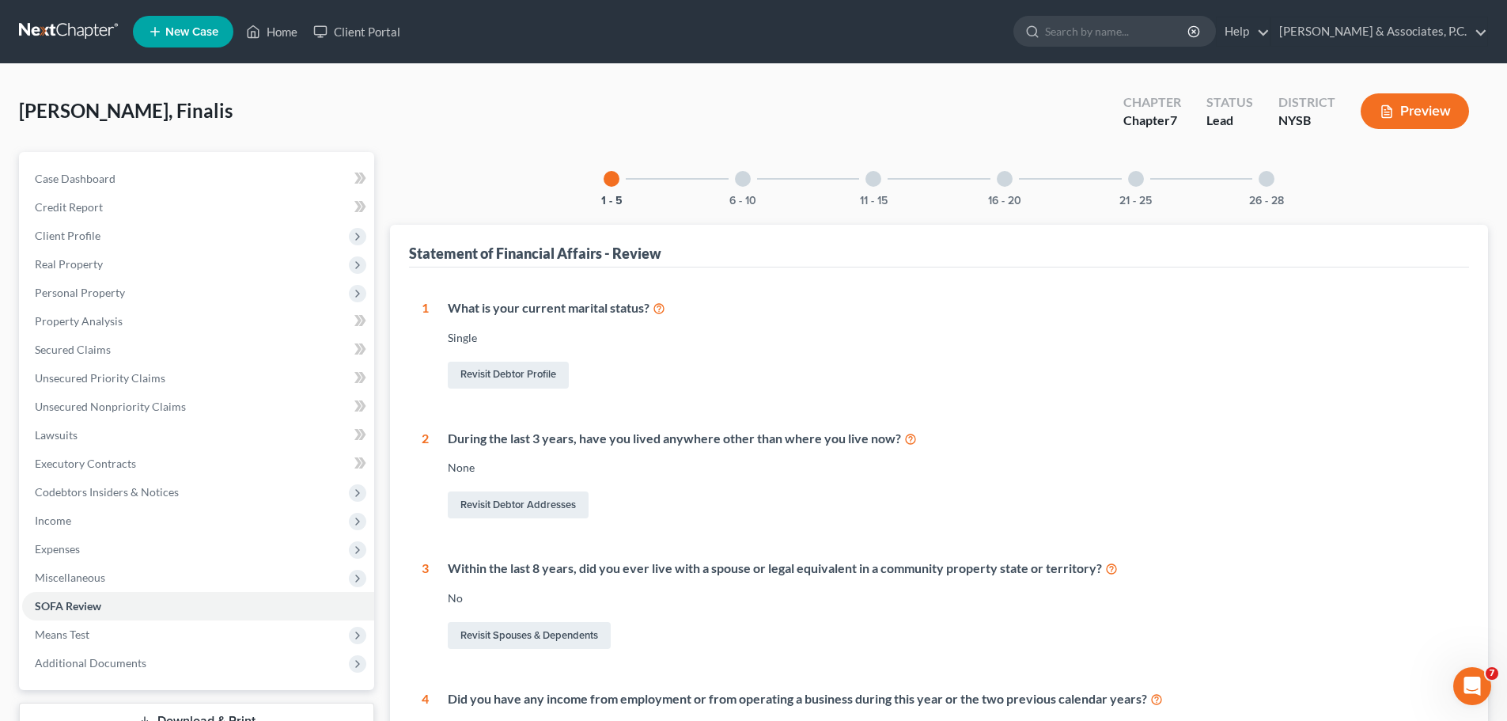
click at [736, 181] on div at bounding box center [743, 179] width 16 height 16
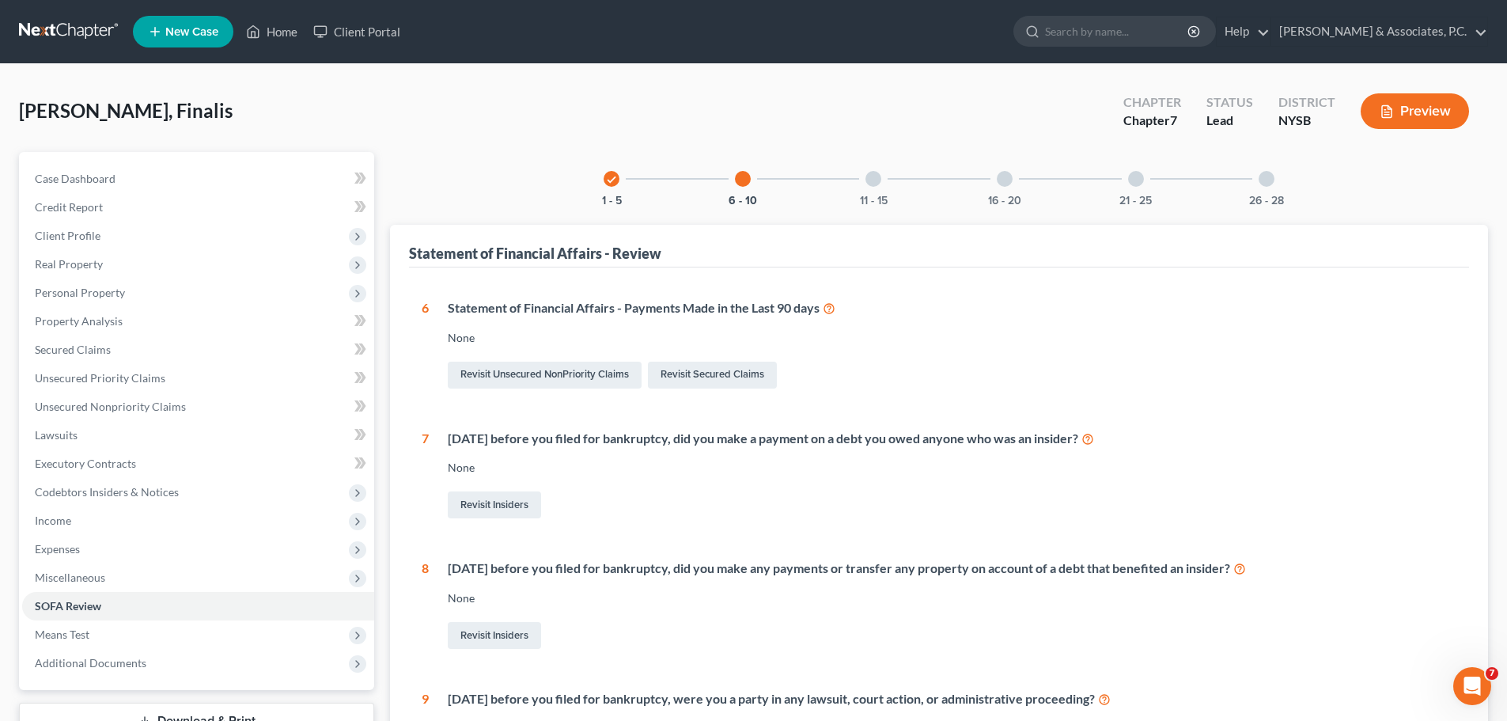
click at [881, 187] on div "11 - 15" at bounding box center [873, 179] width 54 height 54
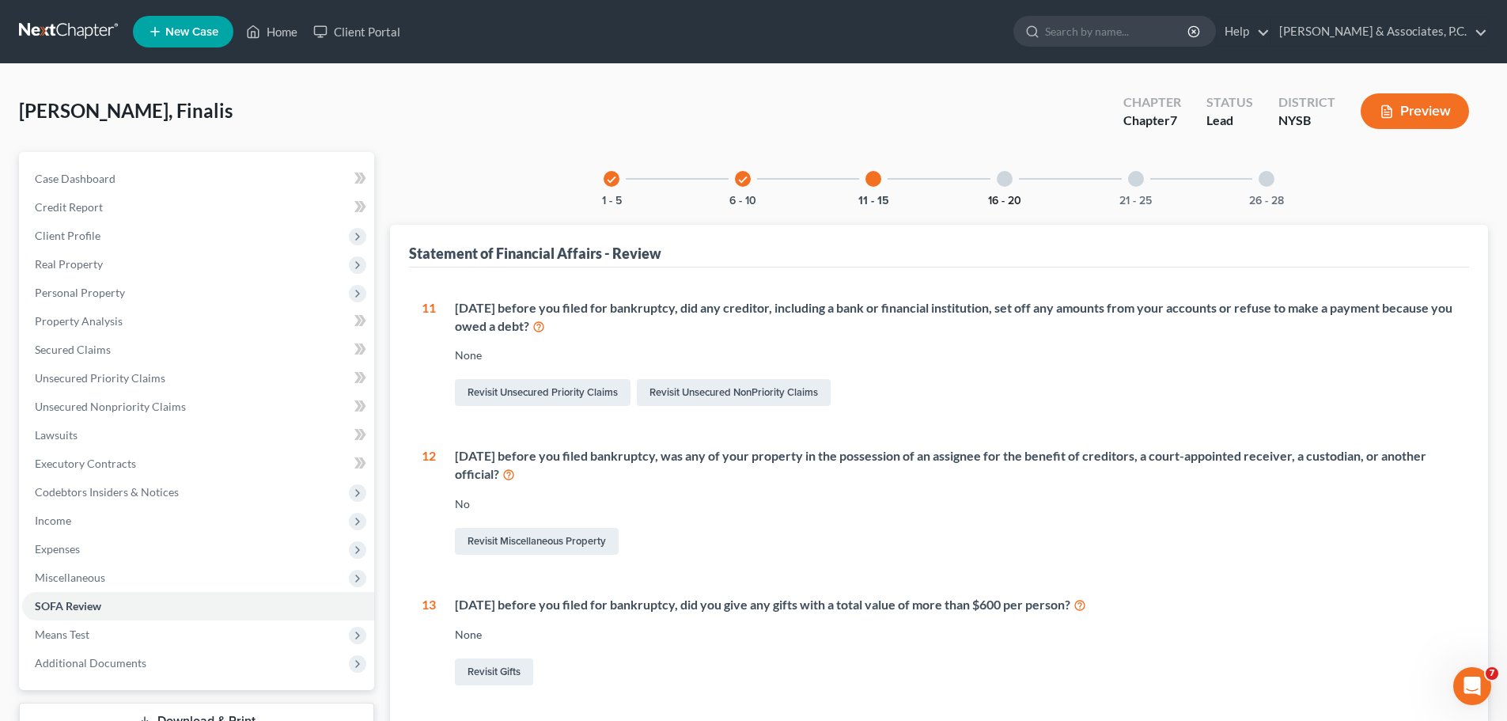
click at [1005, 195] on button "16 - 20" at bounding box center [1004, 200] width 33 height 11
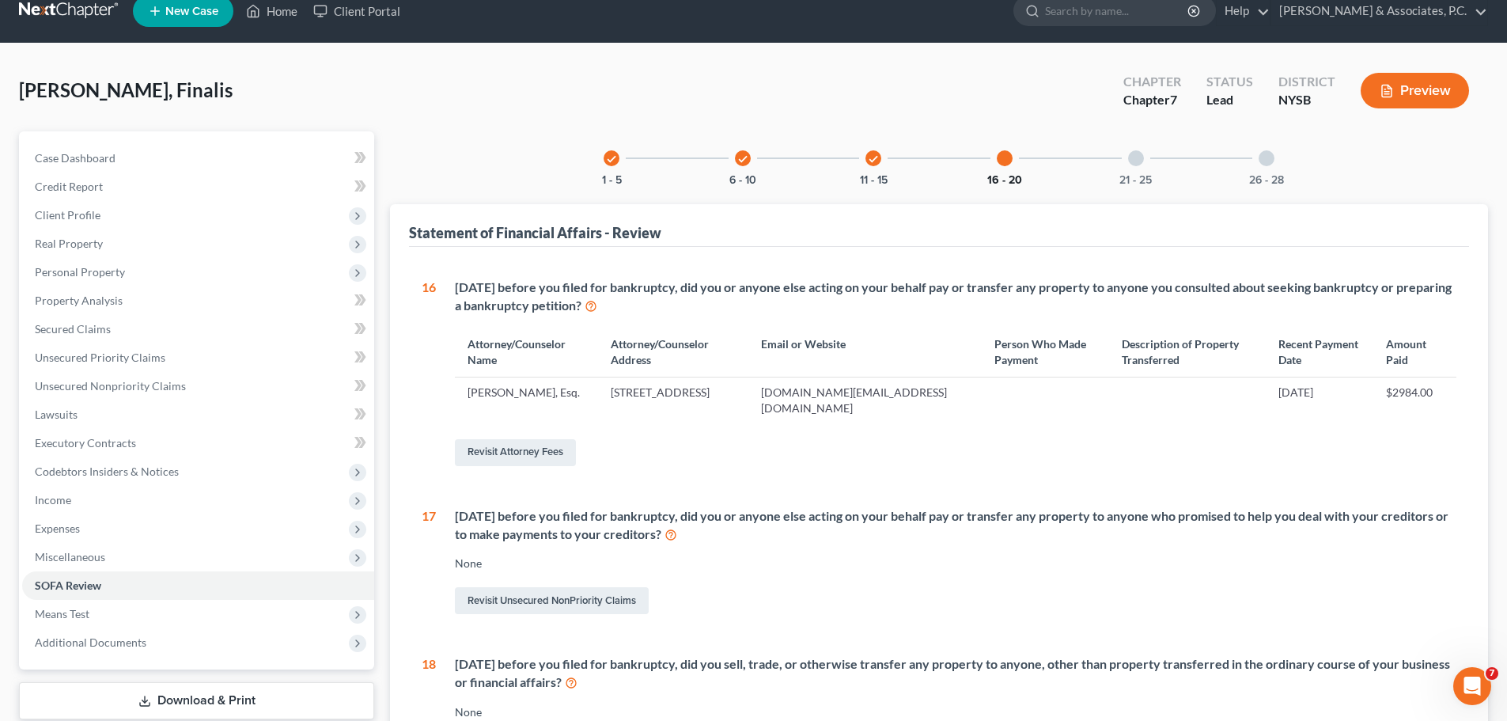
scroll to position [20, 0]
click at [1143, 159] on div at bounding box center [1136, 159] width 16 height 16
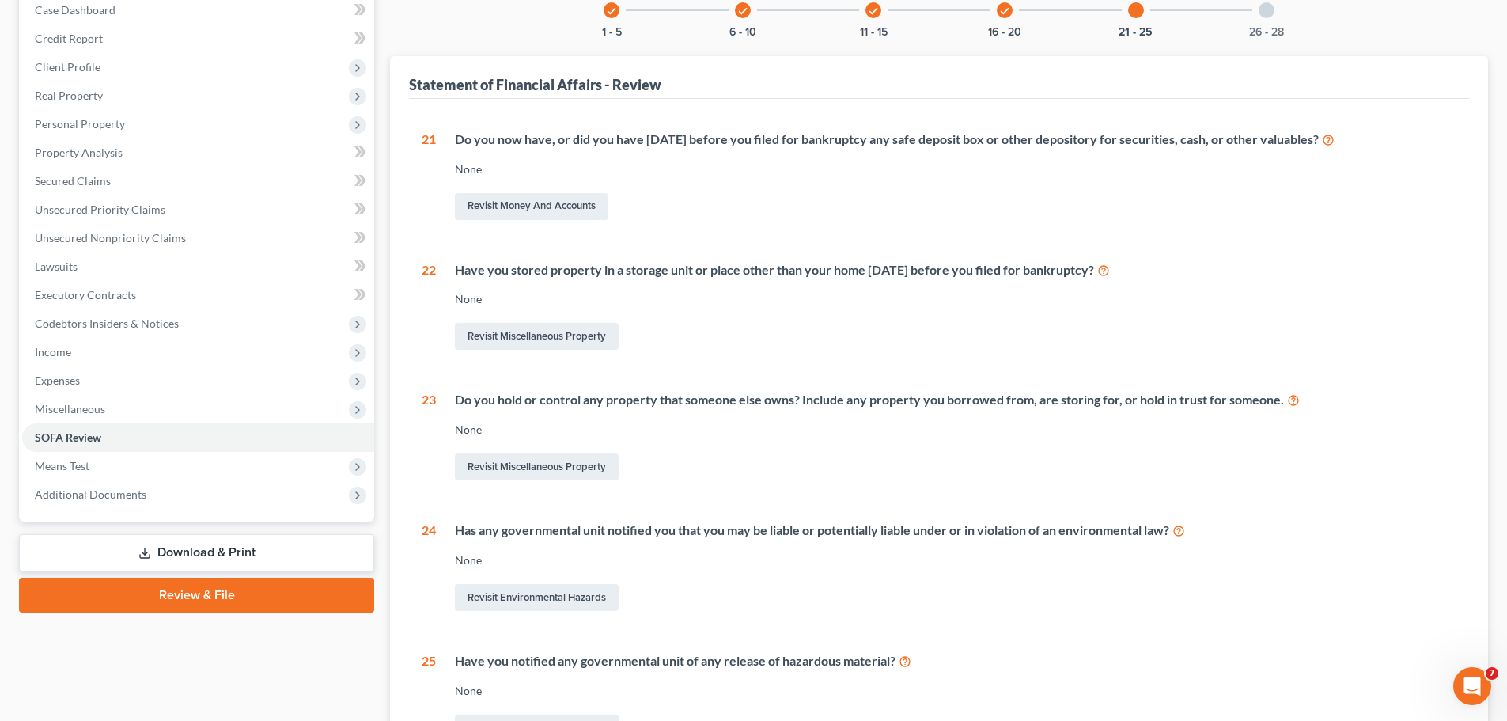
scroll to position [0, 0]
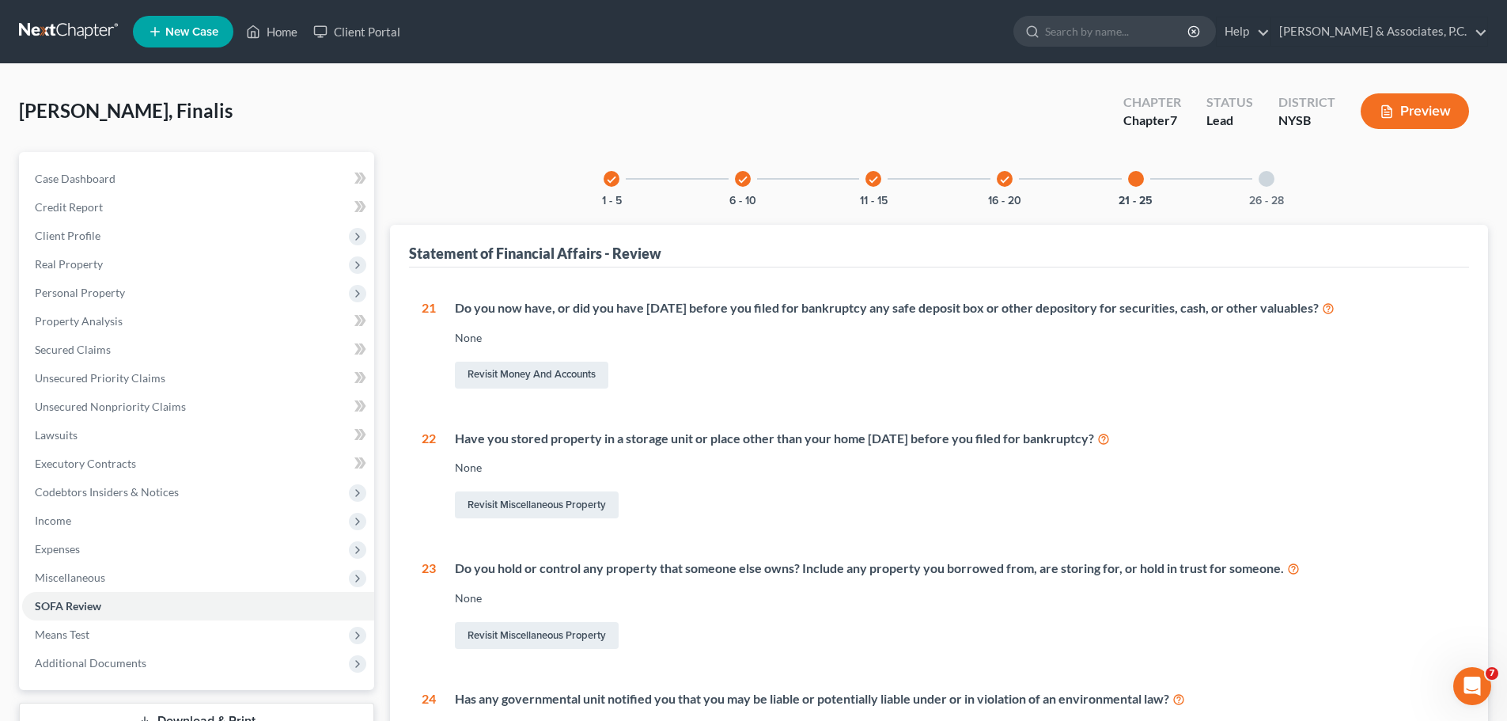
click at [1260, 184] on div at bounding box center [1267, 179] width 16 height 16
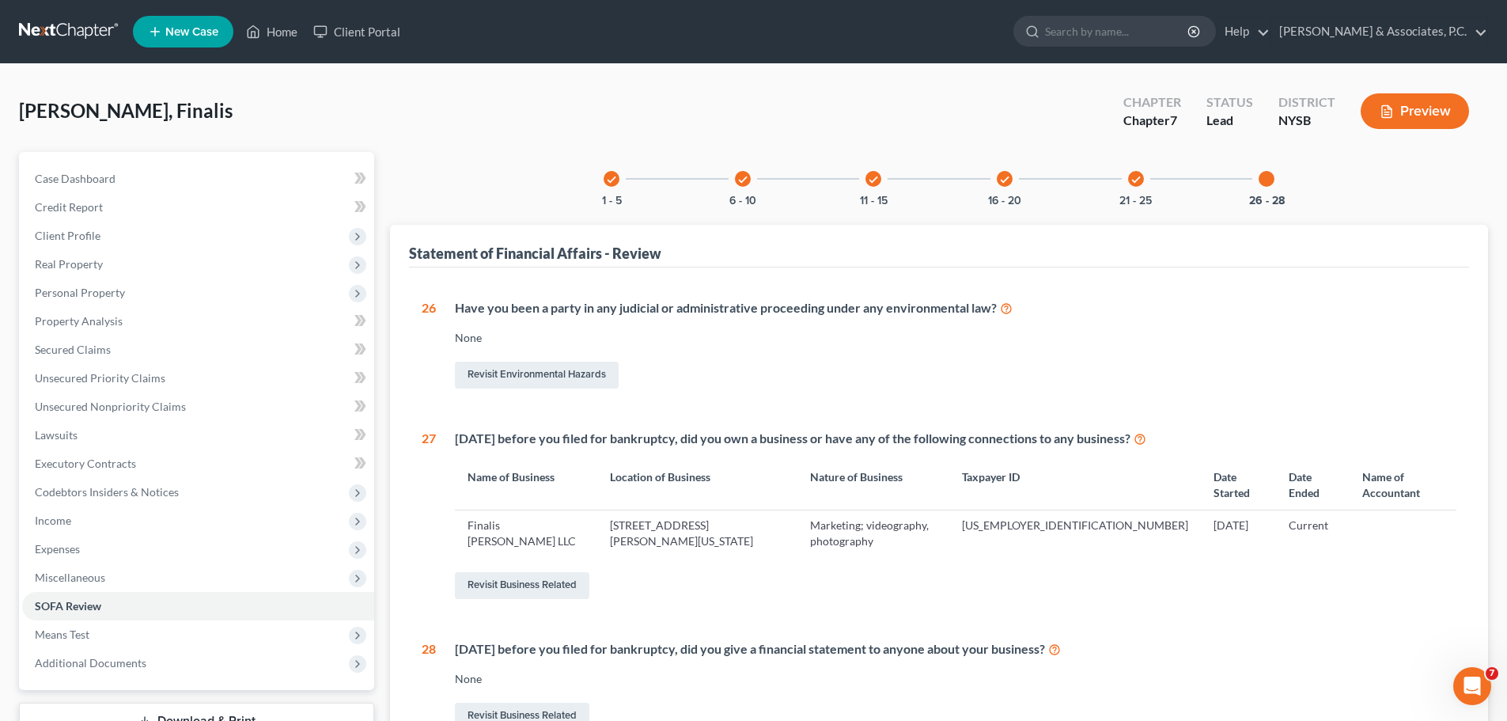
click at [49, 25] on link at bounding box center [69, 31] width 101 height 28
